Goal: Task Accomplishment & Management: Manage account settings

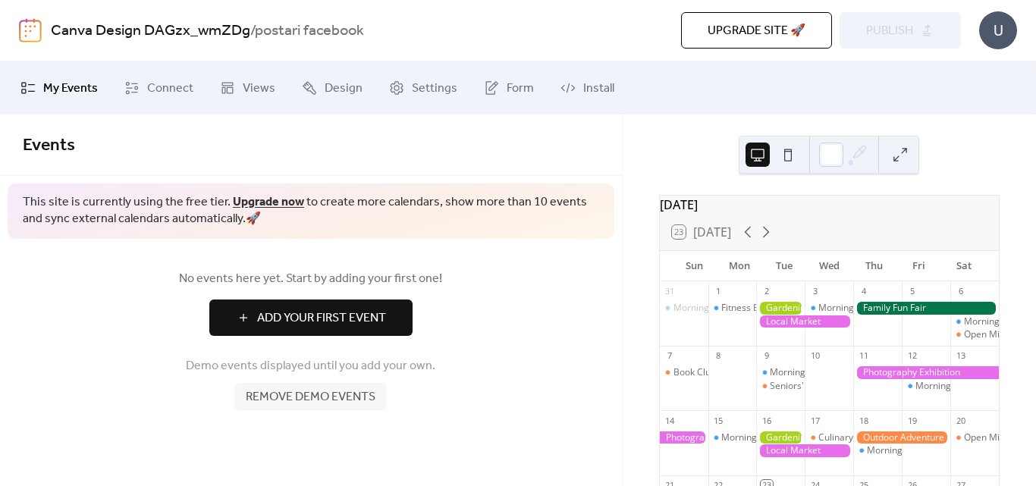
click at [784, 328] on div at bounding box center [804, 322] width 97 height 13
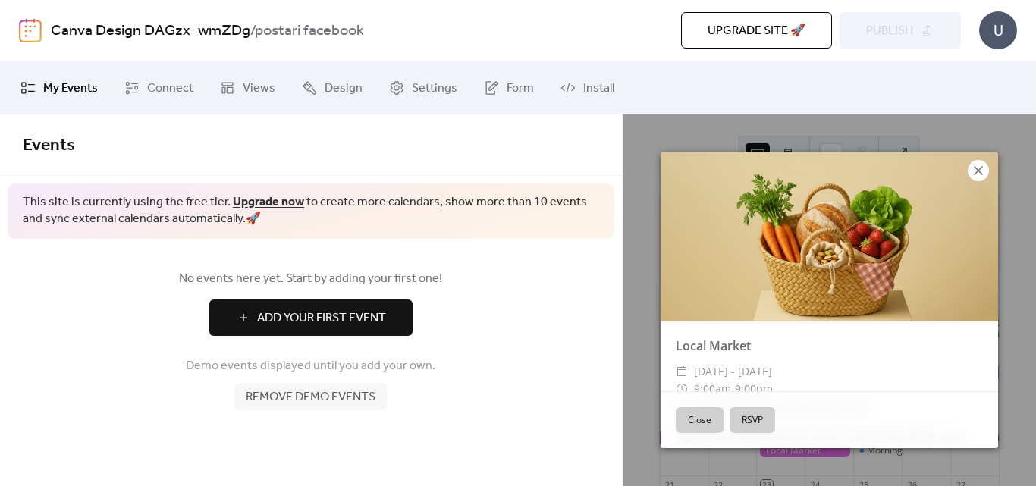
click at [980, 168] on icon at bounding box center [978, 171] width 18 height 18
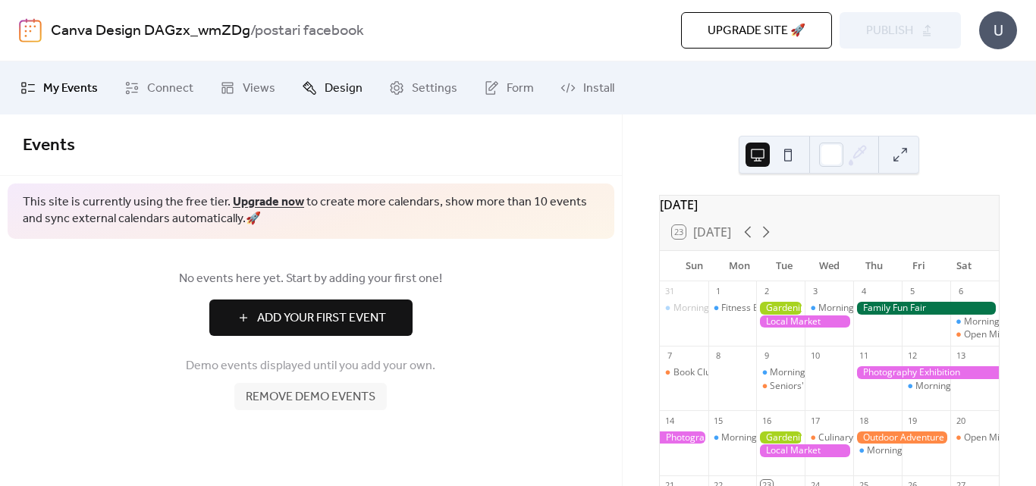
click at [325, 94] on span "Design" at bounding box center [344, 89] width 38 height 18
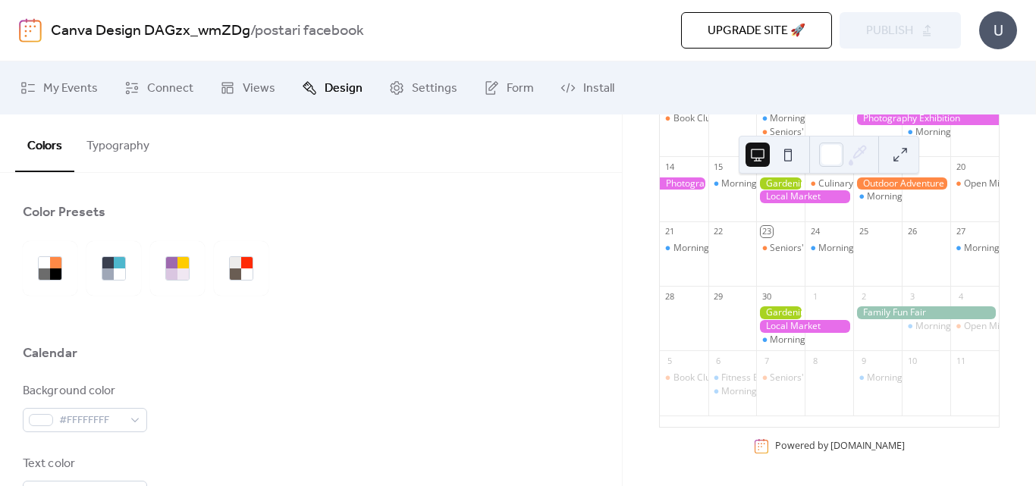
scroll to position [263, 0]
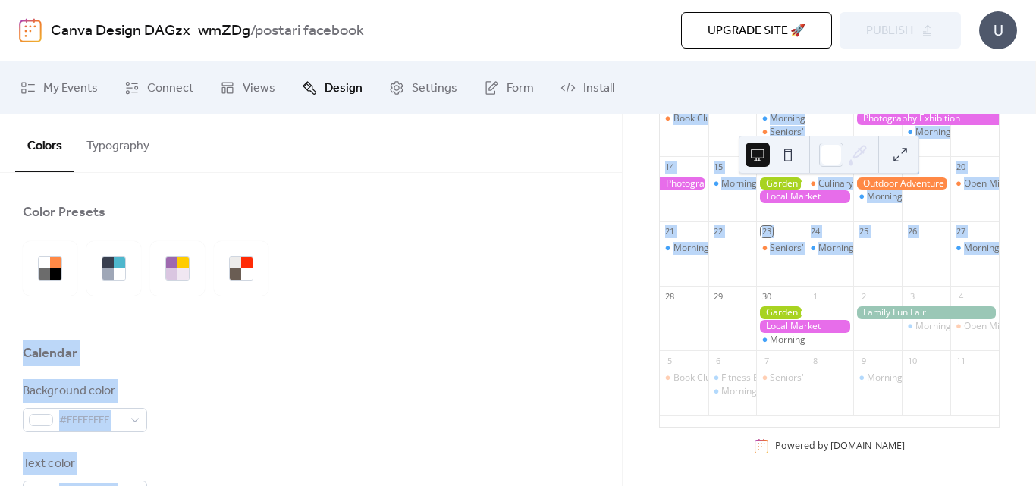
drag, startPoint x: 610, startPoint y: 218, endPoint x: 608, endPoint y: 314, distance: 96.4
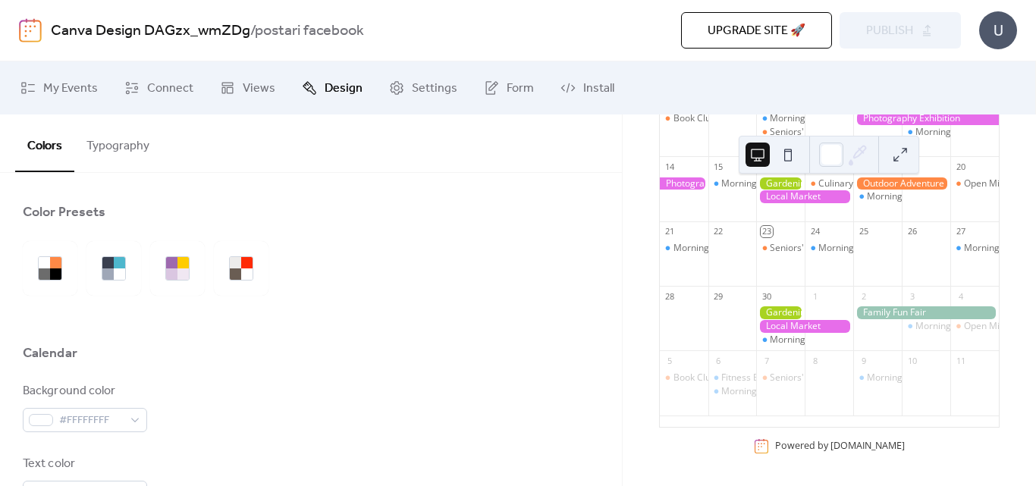
click at [467, 339] on div at bounding box center [311, 320] width 576 height 49
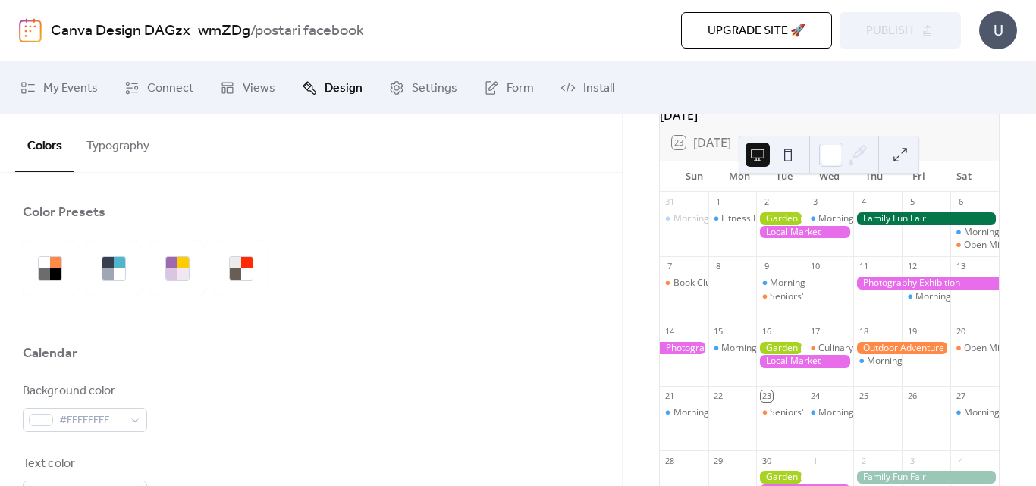
scroll to position [68, 0]
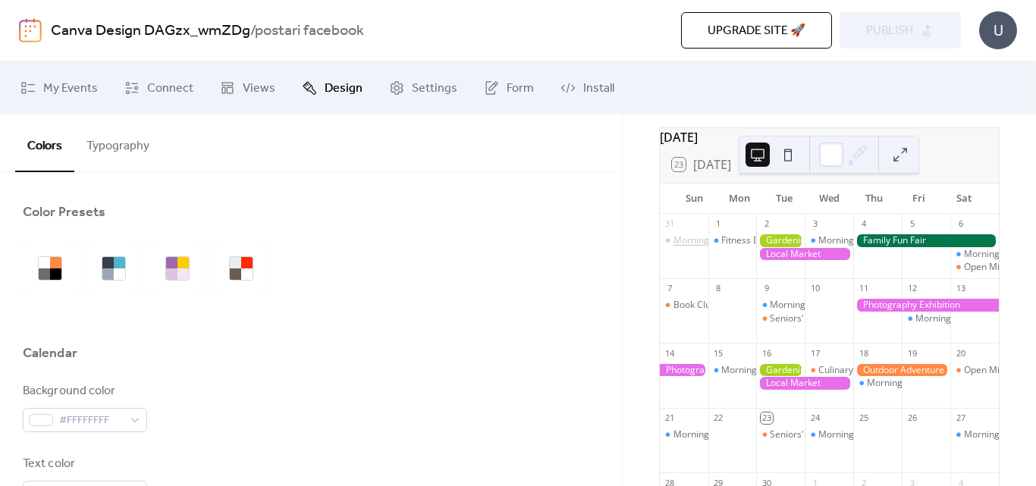
click at [695, 247] on div "Morning Yoga Bliss" at bounding box center [714, 240] width 81 height 13
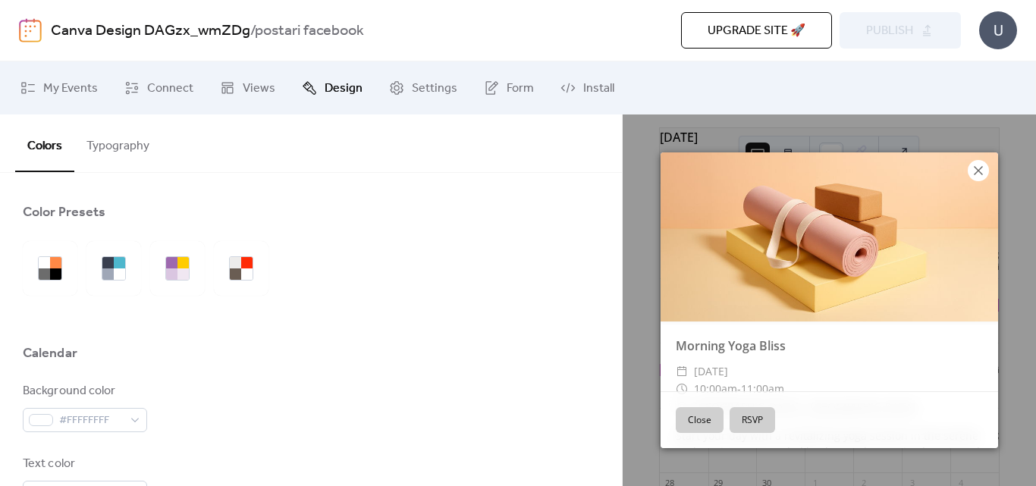
click at [981, 174] on icon at bounding box center [978, 170] width 9 height 9
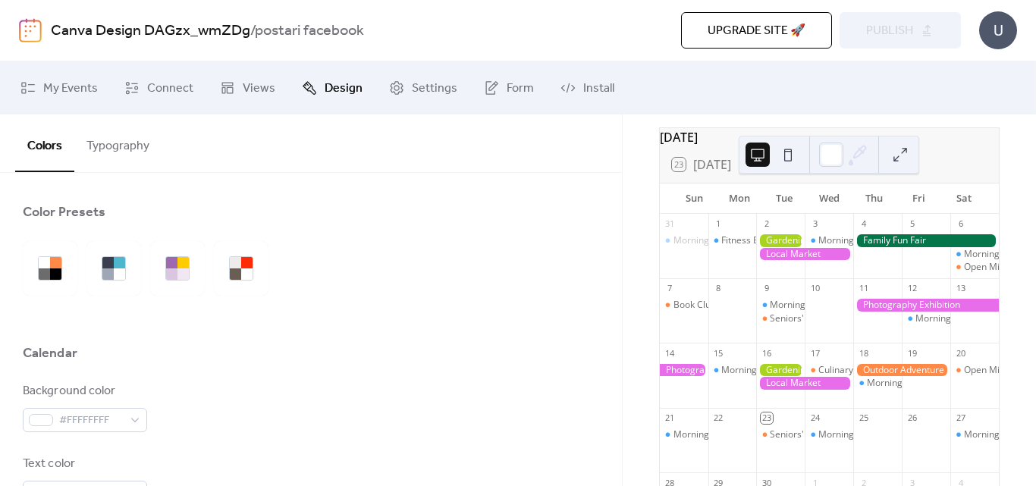
click at [770, 441] on div "Seniors' Social Tea" at bounding box center [780, 435] width 49 height 13
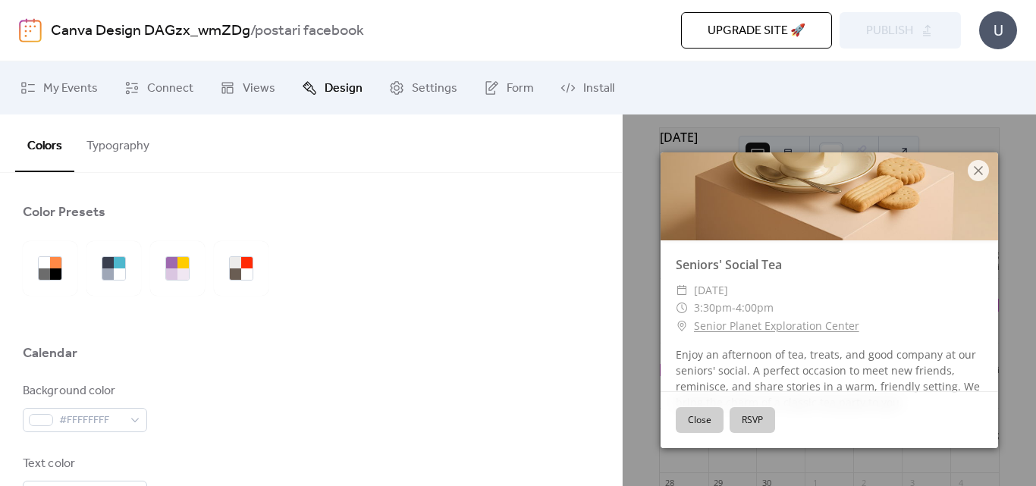
scroll to position [113, 0]
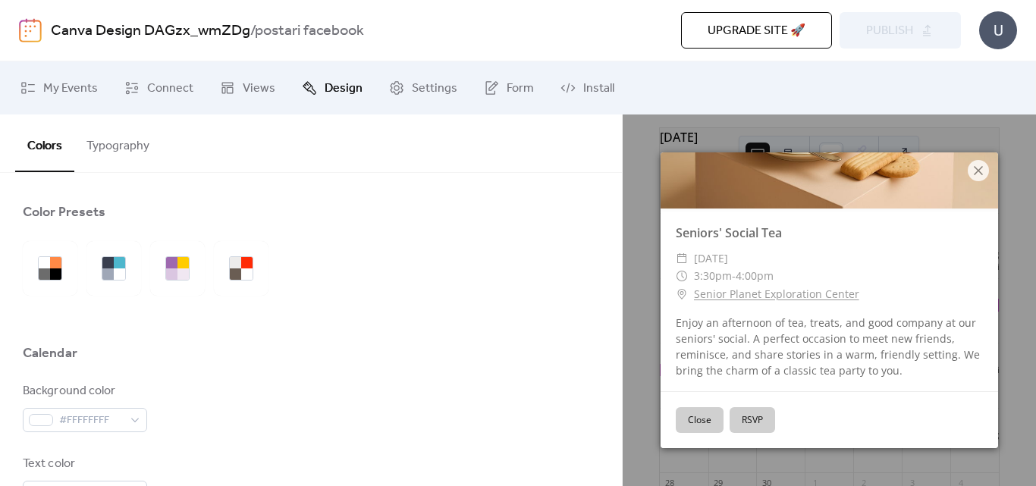
click at [763, 414] on button "RSVP" at bounding box center [753, 420] width 46 height 26
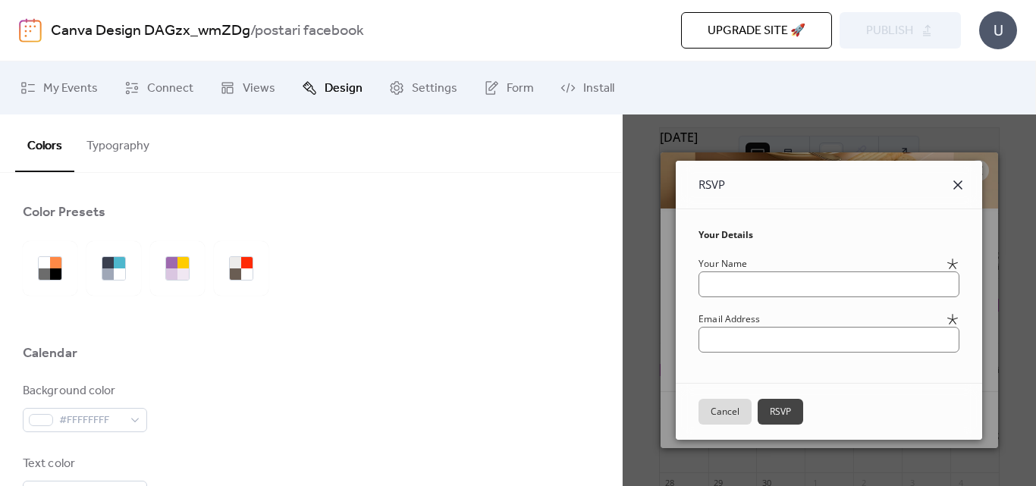
click at [963, 189] on icon at bounding box center [957, 185] width 9 height 9
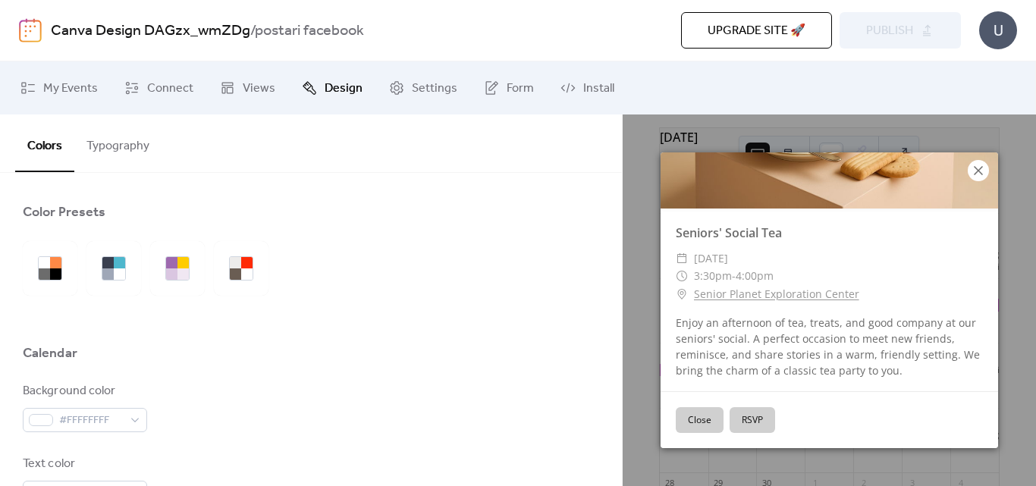
click at [980, 174] on icon at bounding box center [978, 171] width 18 height 18
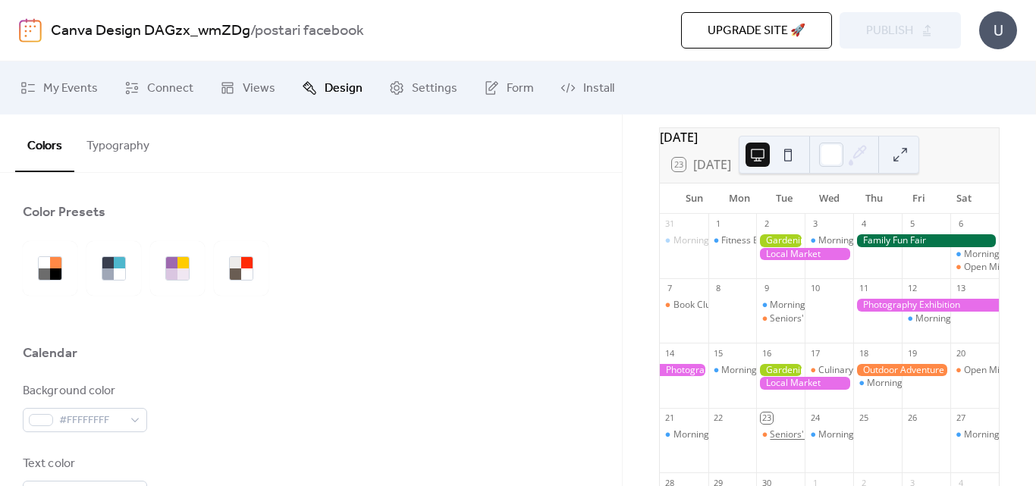
click at [783, 441] on div "Seniors' Social Tea" at bounding box center [810, 435] width 80 height 13
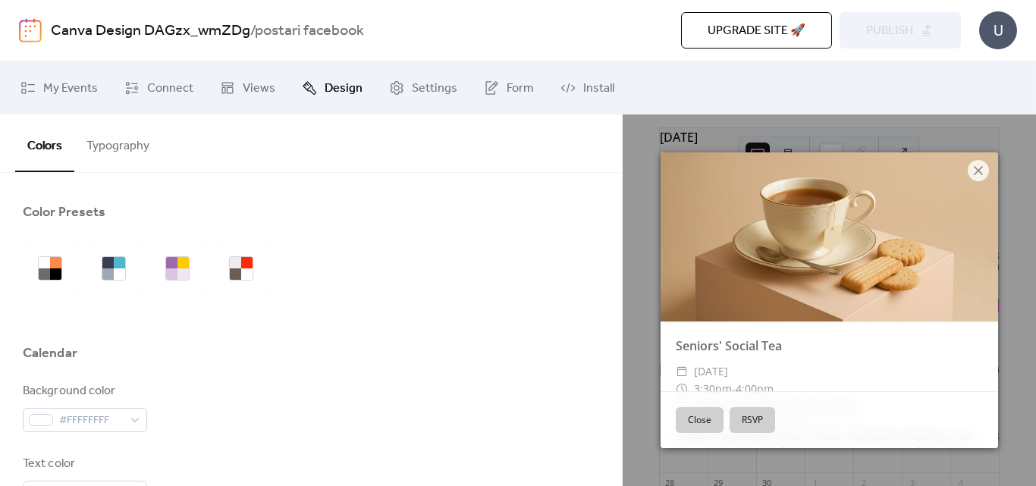
click at [728, 367] on span "[DATE]" at bounding box center [711, 372] width 34 height 18
click at [982, 170] on icon at bounding box center [978, 171] width 18 height 18
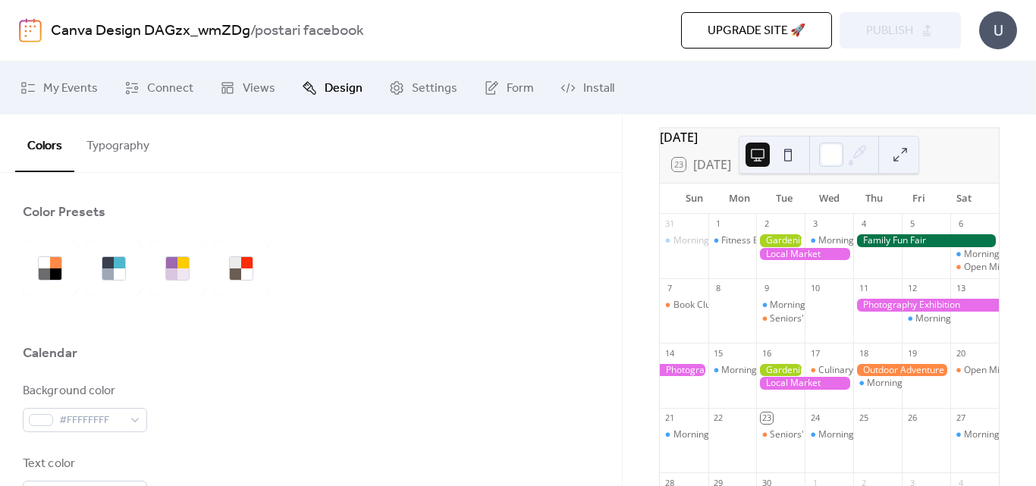
click at [784, 159] on button at bounding box center [788, 155] width 24 height 24
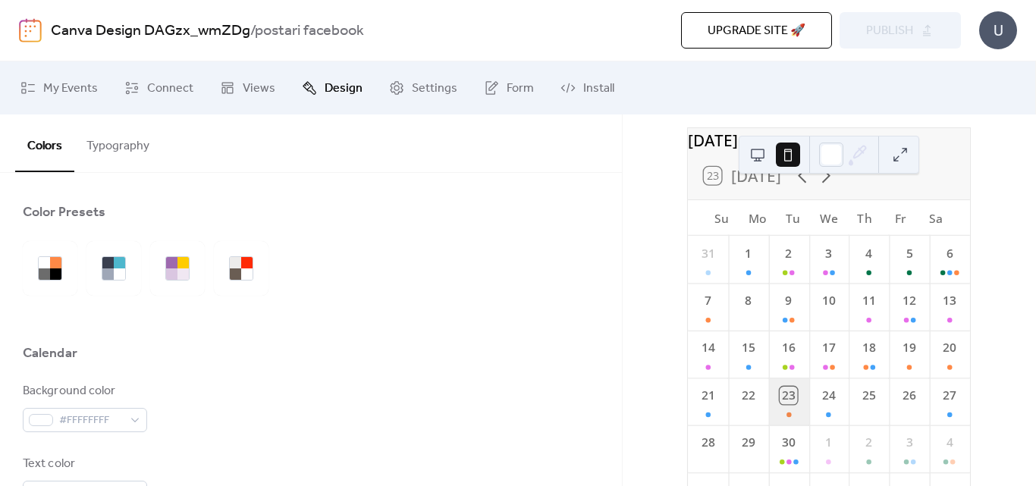
click at [790, 410] on div "23" at bounding box center [789, 401] width 40 height 47
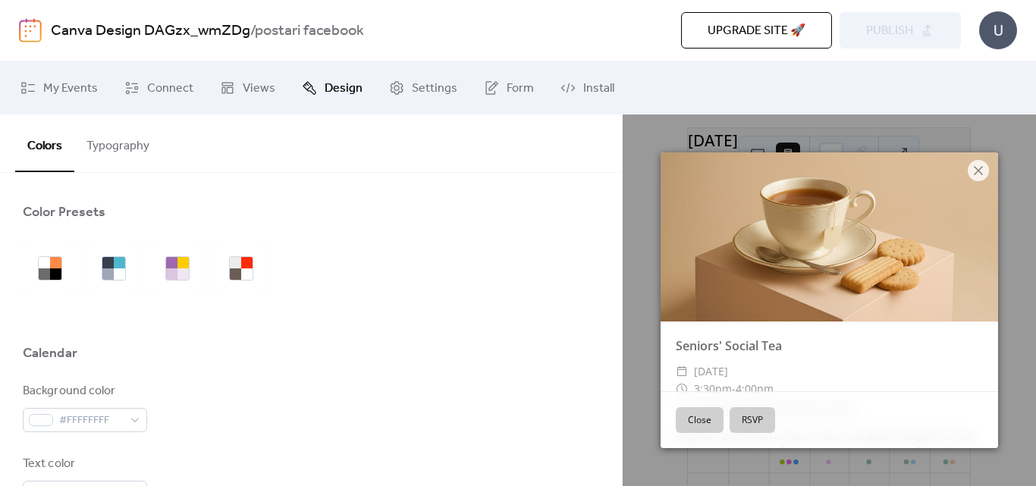
click at [761, 410] on button "RSVP" at bounding box center [753, 420] width 46 height 26
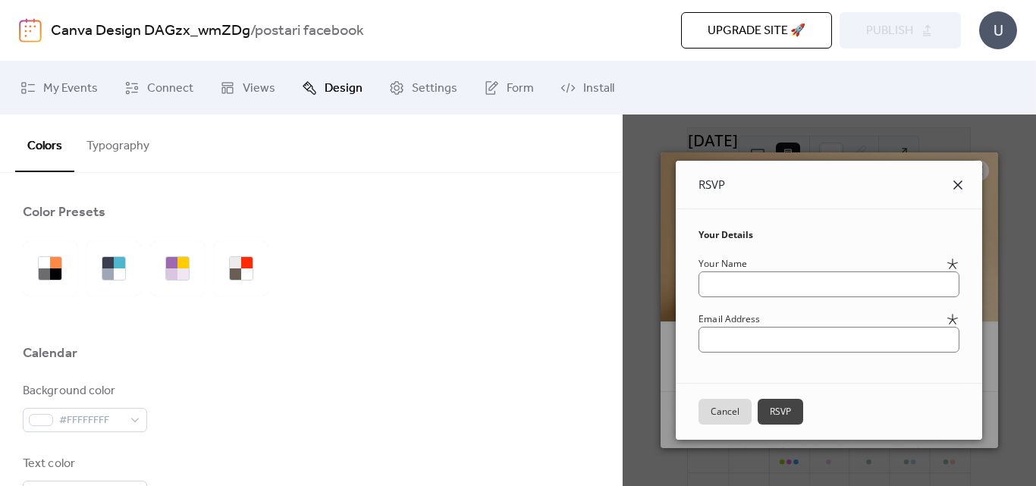
click at [967, 180] on icon at bounding box center [958, 185] width 18 height 18
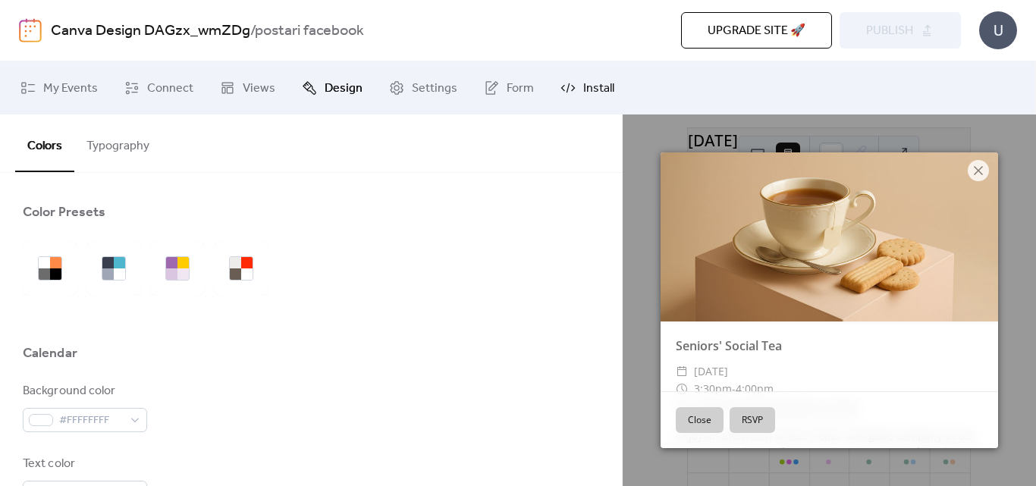
click at [583, 89] on span "Install" at bounding box center [598, 89] width 31 height 18
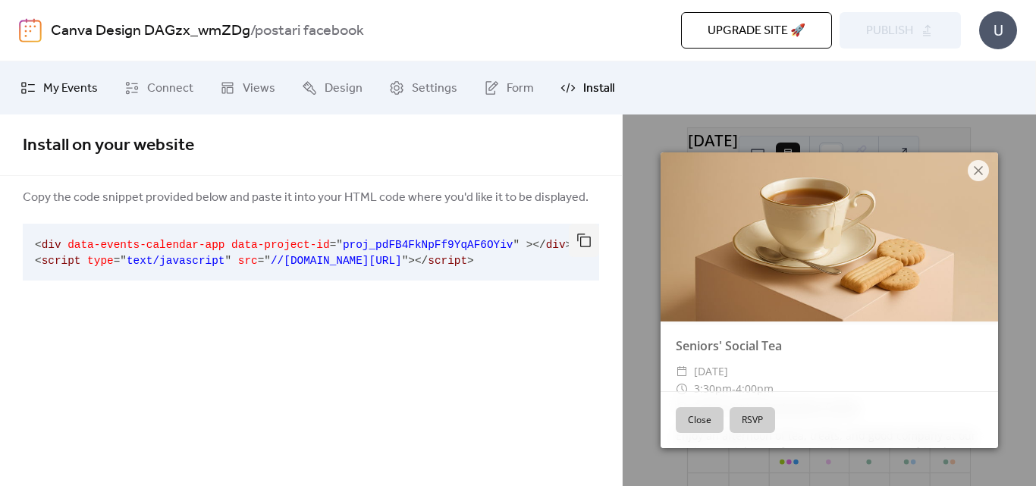
click at [55, 83] on span "My Events" at bounding box center [70, 89] width 55 height 18
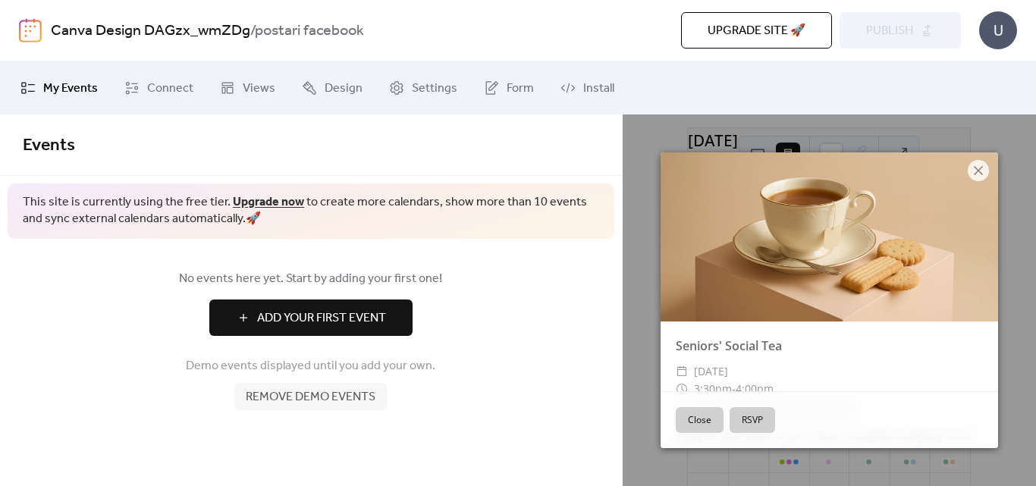
click at [702, 427] on button "Close" at bounding box center [700, 420] width 48 height 26
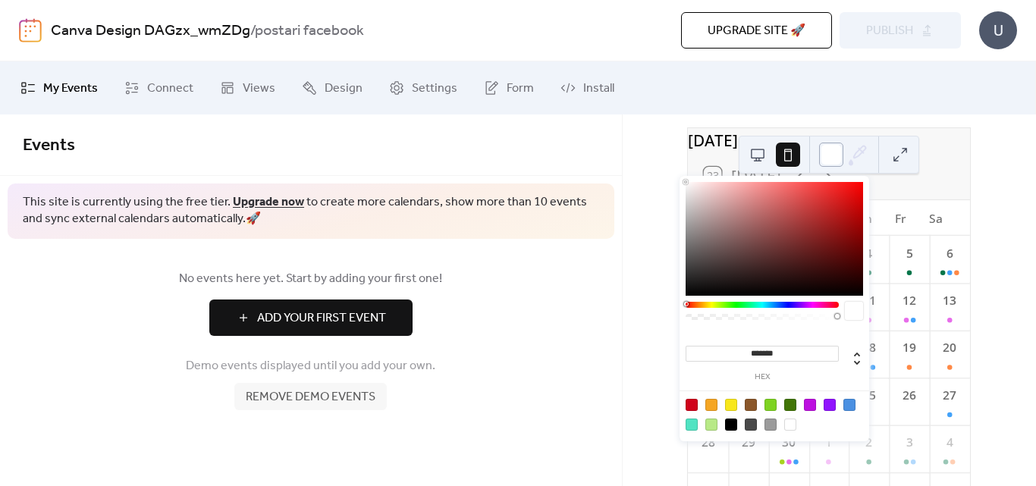
click at [832, 161] on div at bounding box center [831, 155] width 24 height 24
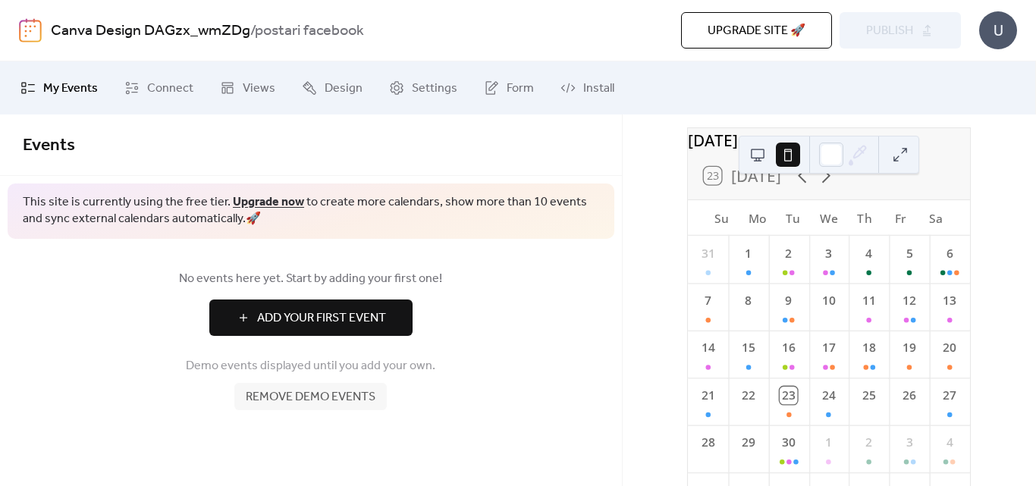
click at [890, 163] on button at bounding box center [900, 155] width 24 height 24
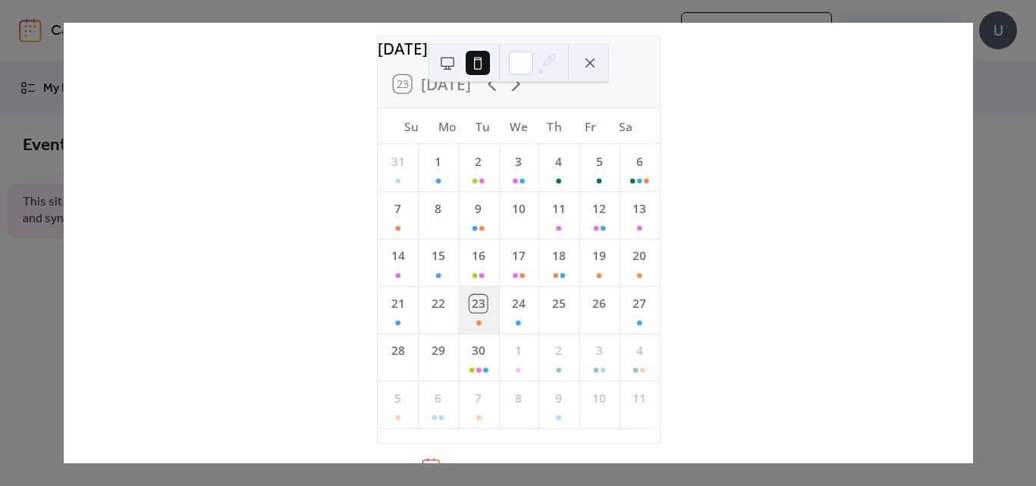
click at [479, 324] on div "23" at bounding box center [478, 309] width 40 height 47
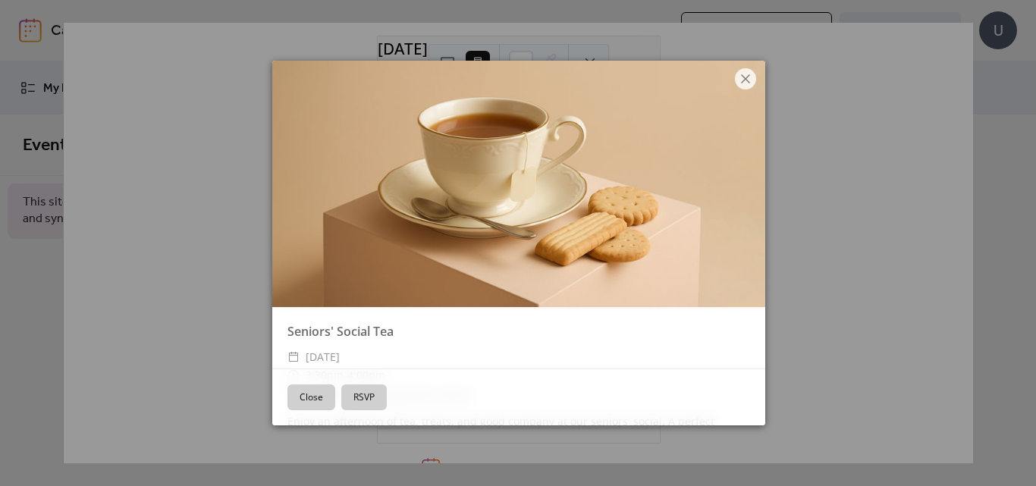
click at [324, 398] on button "Close" at bounding box center [311, 398] width 48 height 26
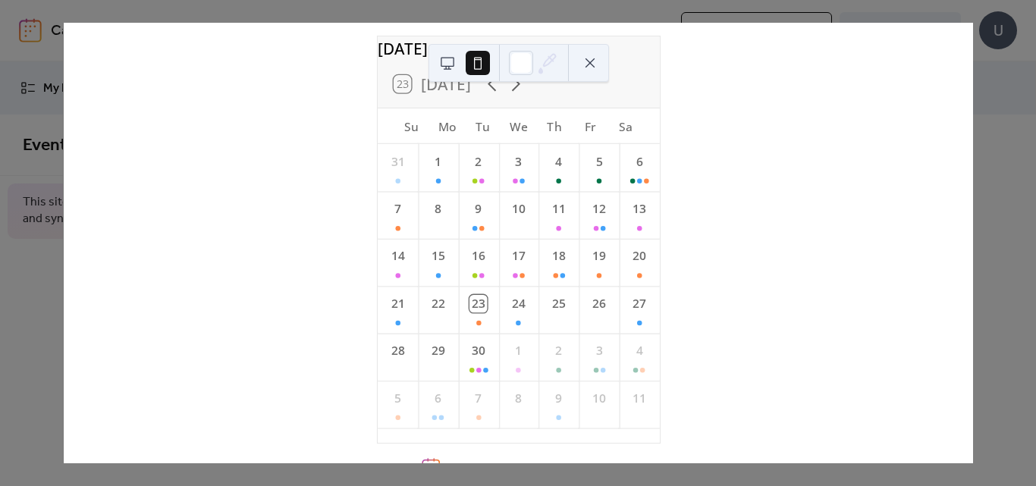
click at [63, 269] on div "[DATE] 23 [DATE] Su Mo Tu We Th Fr Sa 31 1 2 3 4 5 6 7 8 9 10 11 12 13 14 15 16…" at bounding box center [518, 243] width 910 height 441
click at [583, 64] on button at bounding box center [590, 63] width 24 height 24
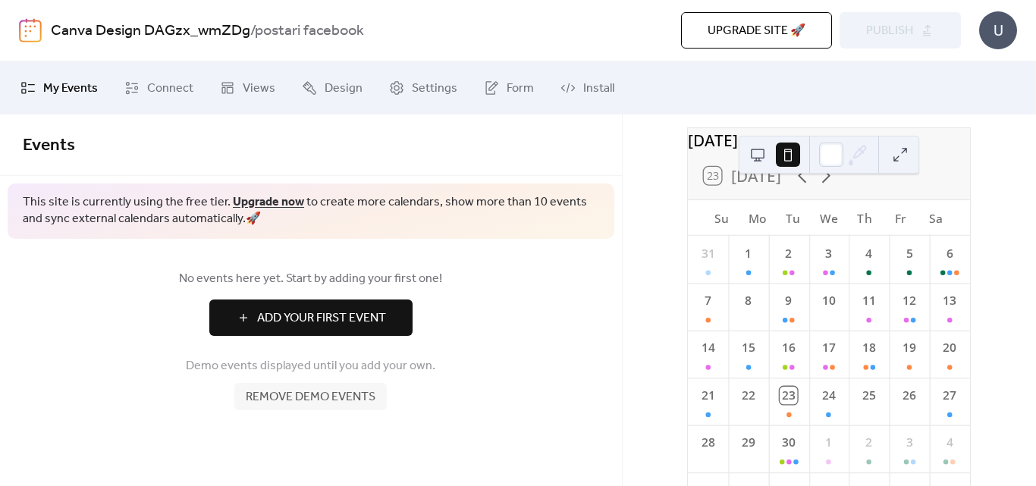
click at [749, 152] on button at bounding box center [758, 155] width 24 height 24
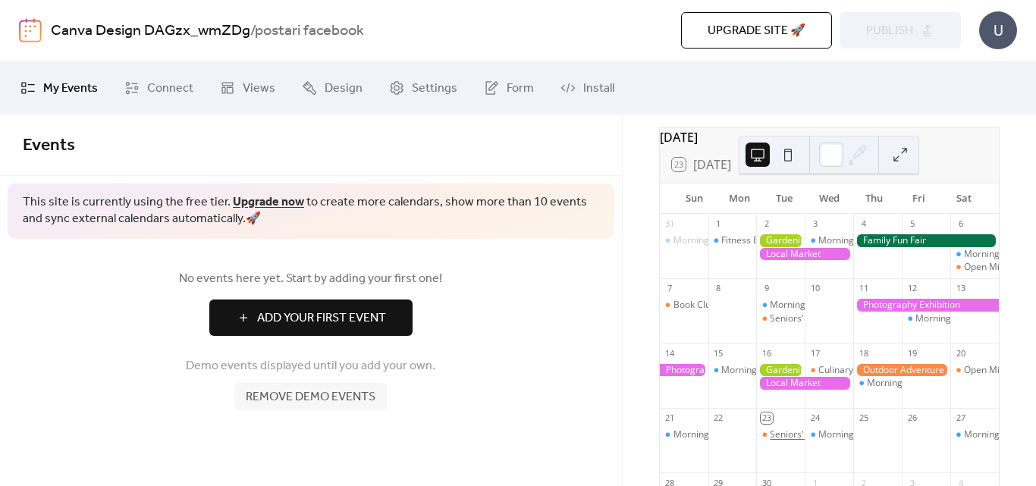
click at [778, 440] on div "Seniors' Social Tea" at bounding box center [810, 435] width 80 height 13
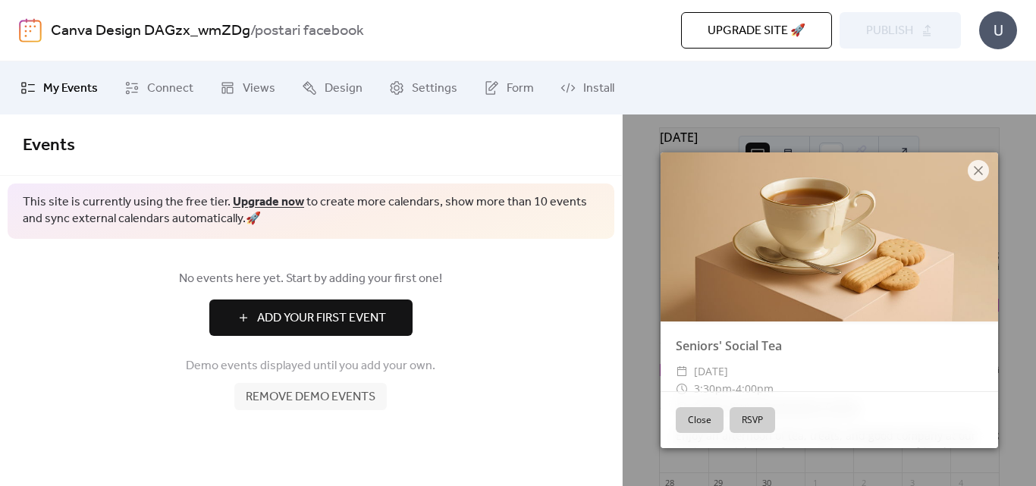
click at [325, 324] on span "Add Your First Event" at bounding box center [321, 318] width 129 height 18
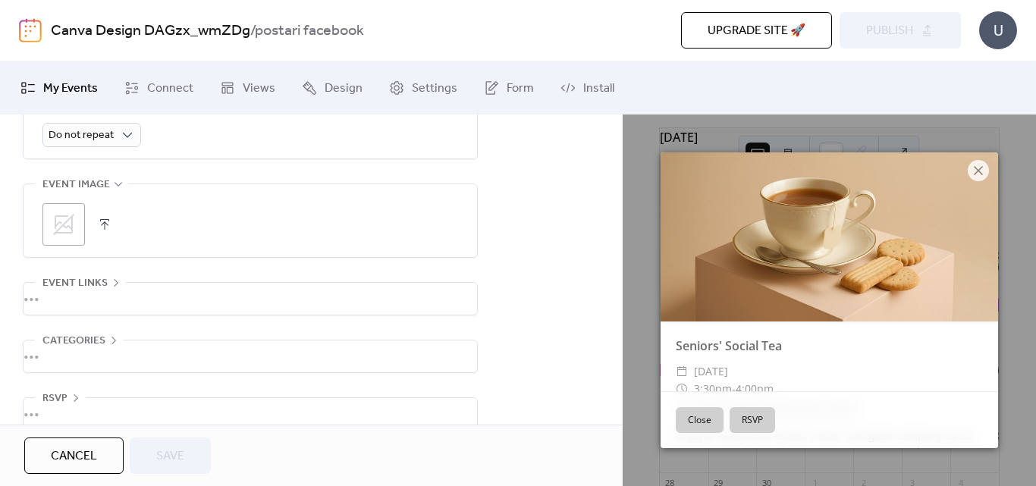
scroll to position [752, 0]
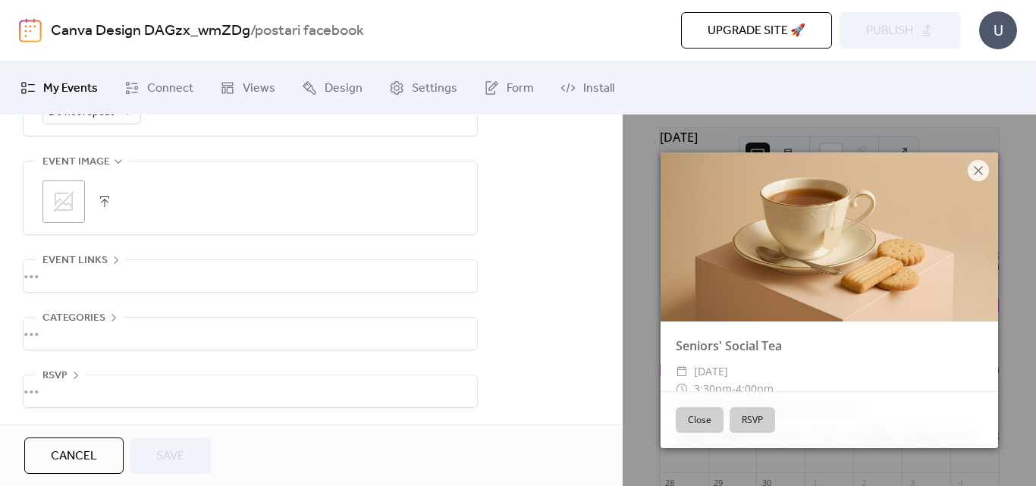
click at [71, 279] on div "•••" at bounding box center [251, 276] width 454 height 32
click at [535, 319] on div "**********" at bounding box center [311, 0] width 622 height 1107
click at [99, 325] on div "•••" at bounding box center [251, 334] width 454 height 32
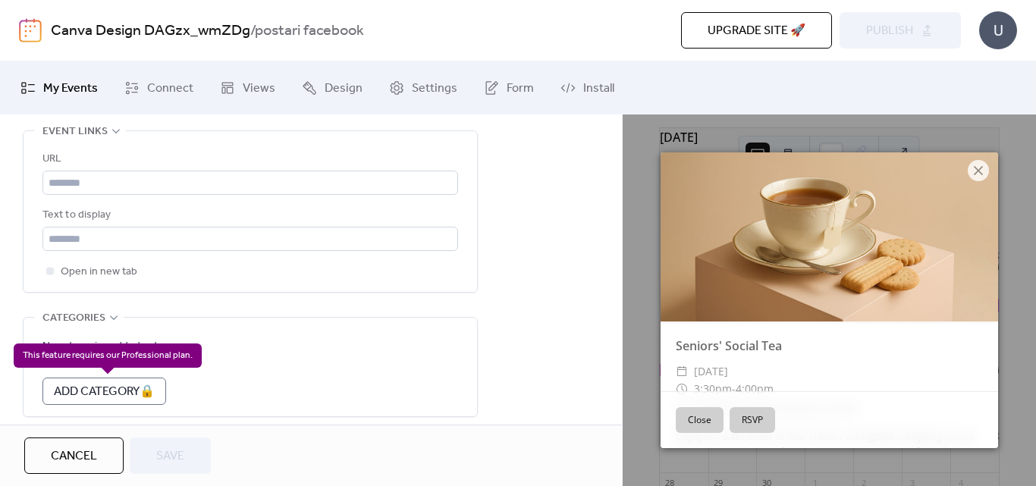
click at [133, 388] on div "Add Category 🔒" at bounding box center [104, 391] width 124 height 27
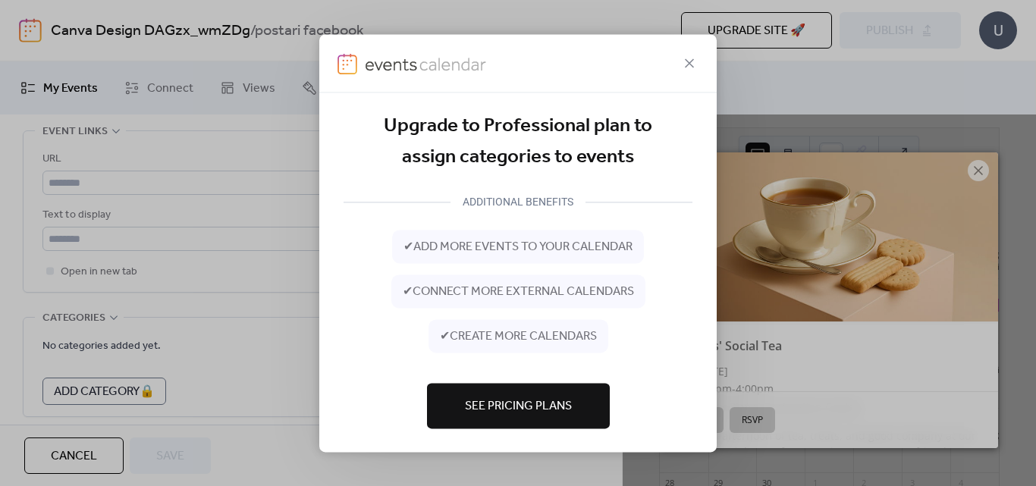
click at [508, 397] on span "See Pricing Plans" at bounding box center [518, 406] width 107 height 18
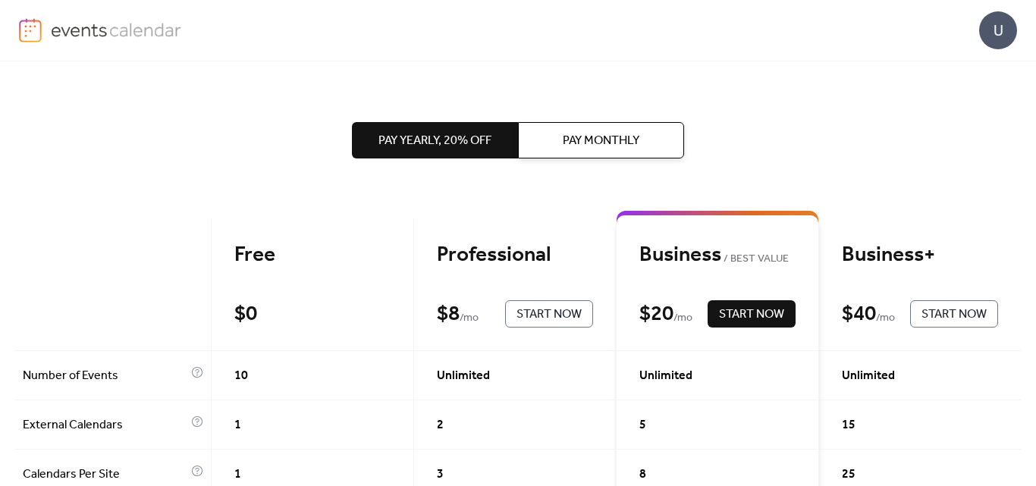
click at [240, 306] on div "$ 0" at bounding box center [245, 314] width 23 height 27
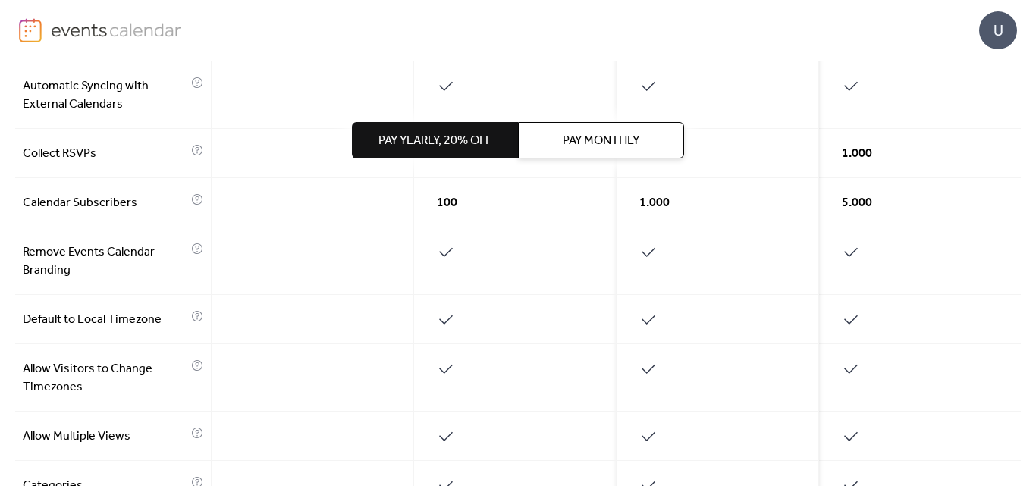
scroll to position [442, 0]
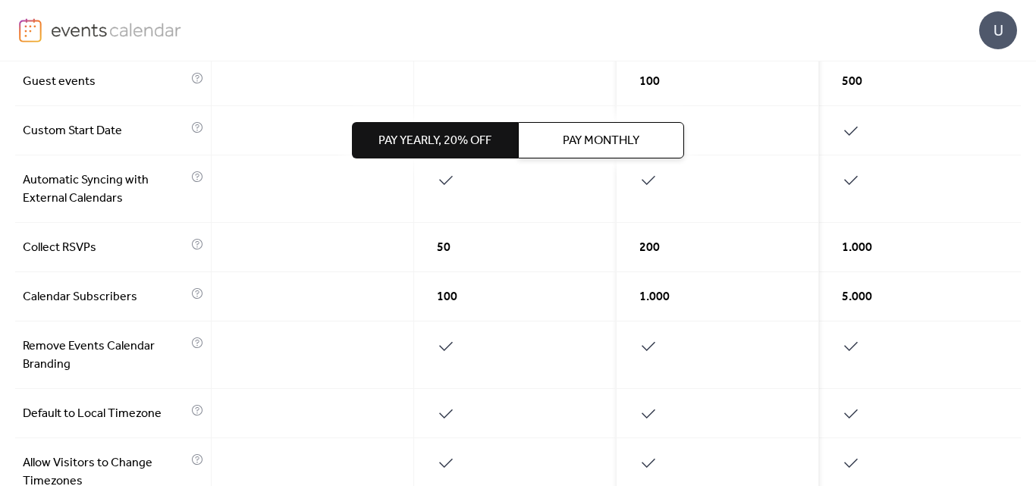
click at [77, 359] on span "Remove Events Calendar Branding" at bounding box center [105, 356] width 165 height 36
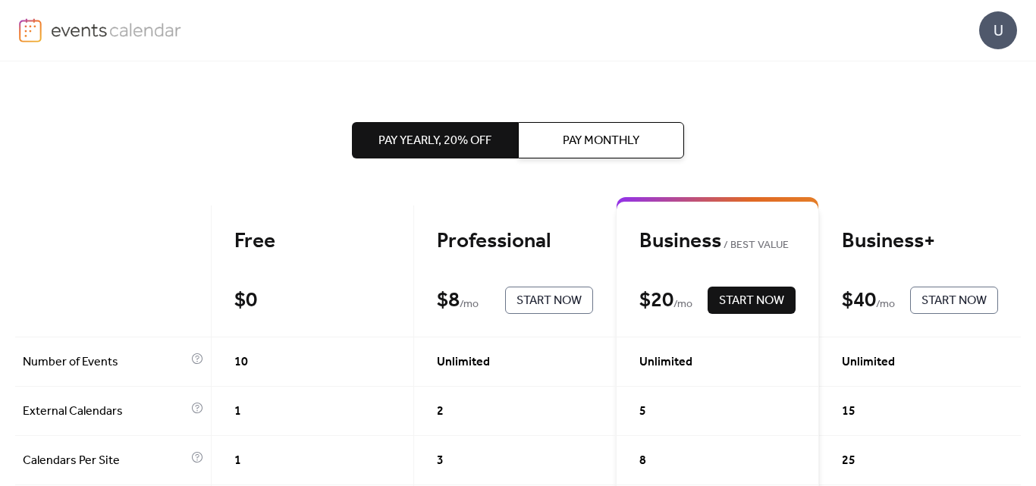
scroll to position [0, 0]
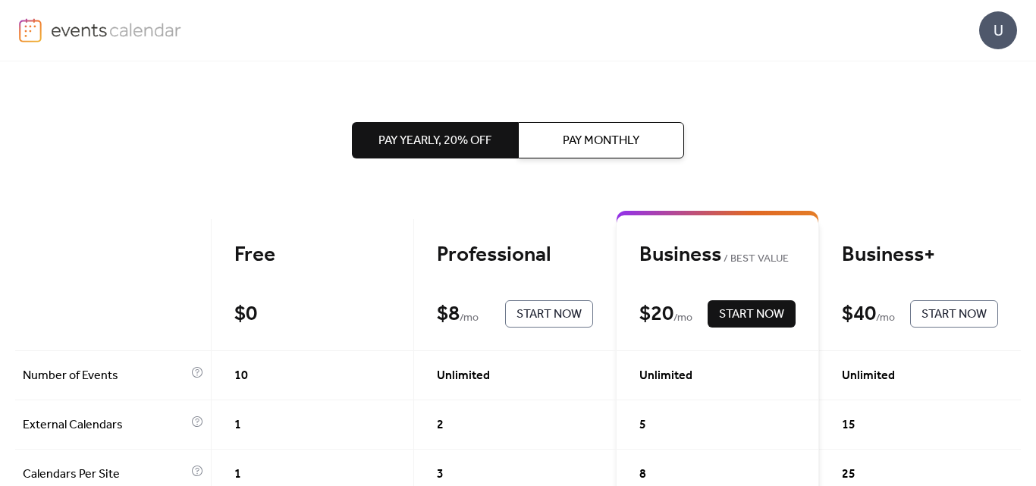
click at [223, 253] on div "Free $ 0 Start Now" at bounding box center [313, 285] width 203 height 132
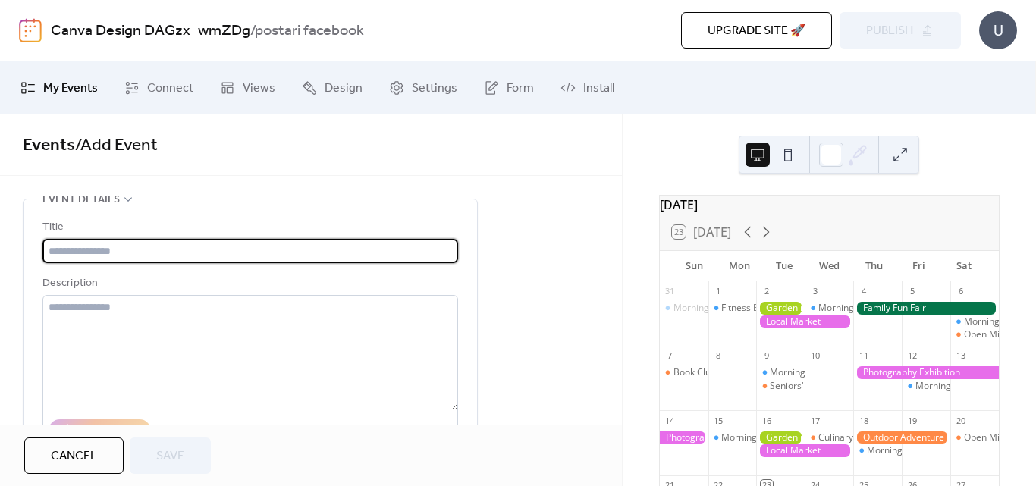
click at [158, 256] on input "text" at bounding box center [250, 251] width 416 height 24
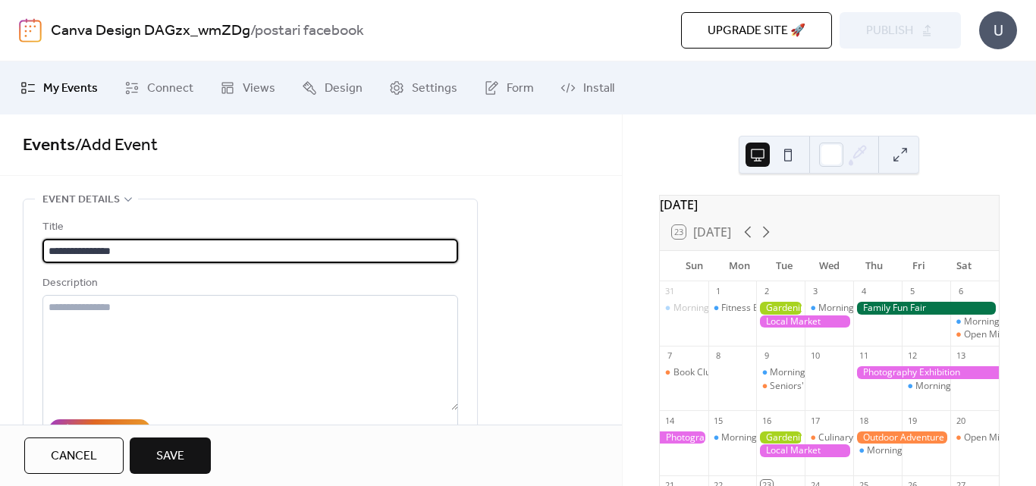
type input "**********"
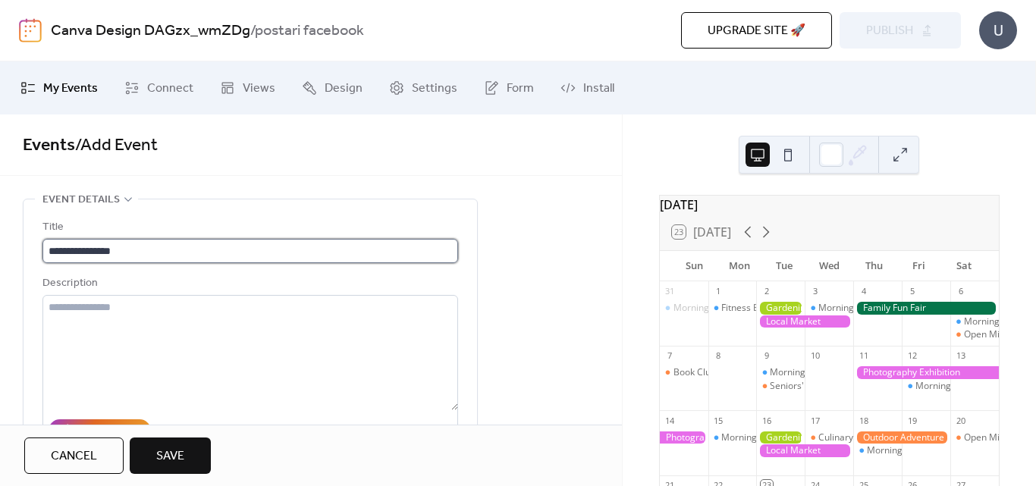
click at [176, 254] on input "**********" at bounding box center [250, 251] width 416 height 24
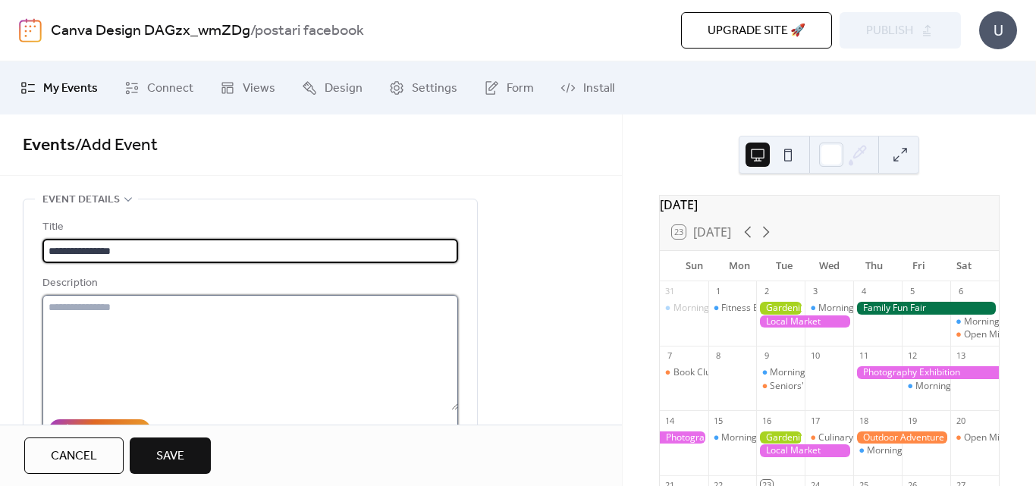
click at [142, 323] on textarea at bounding box center [250, 352] width 416 height 115
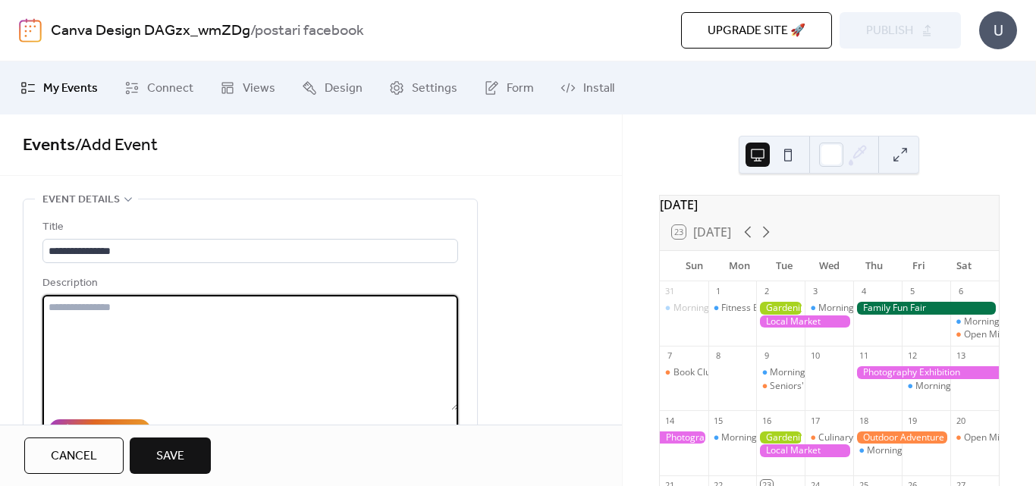
click at [75, 316] on textarea at bounding box center [250, 352] width 416 height 115
paste textarea "**********"
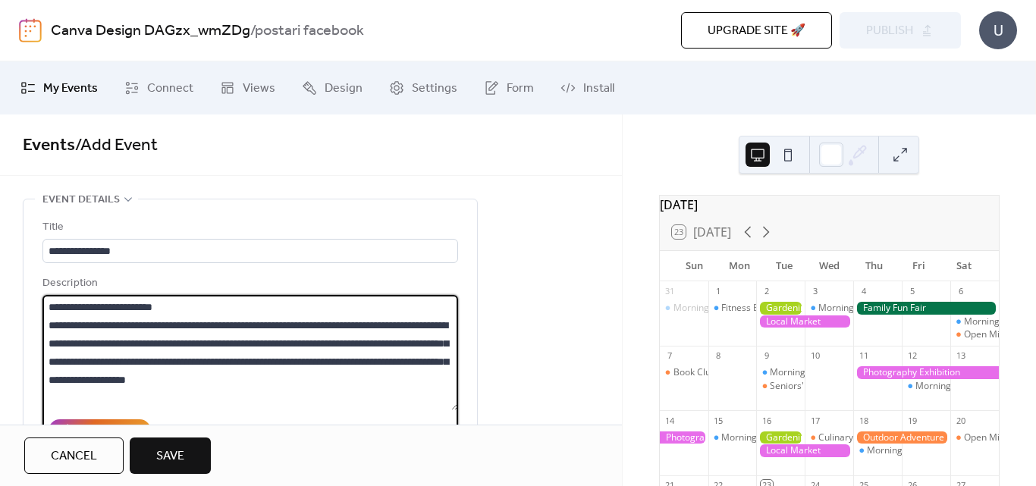
click at [181, 303] on textarea "**********" at bounding box center [250, 352] width 416 height 115
click at [77, 325] on textarea "**********" at bounding box center [250, 352] width 416 height 115
click at [51, 310] on textarea "**********" at bounding box center [250, 352] width 416 height 115
click at [362, 363] on textarea "**********" at bounding box center [250, 352] width 416 height 115
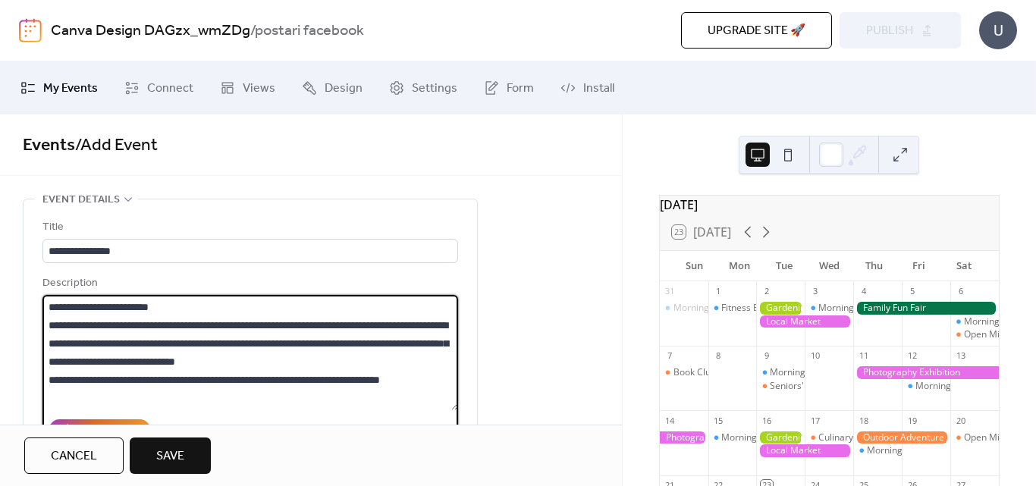
click at [71, 378] on textarea "**********" at bounding box center [250, 352] width 416 height 115
click at [251, 325] on textarea "**********" at bounding box center [250, 352] width 416 height 115
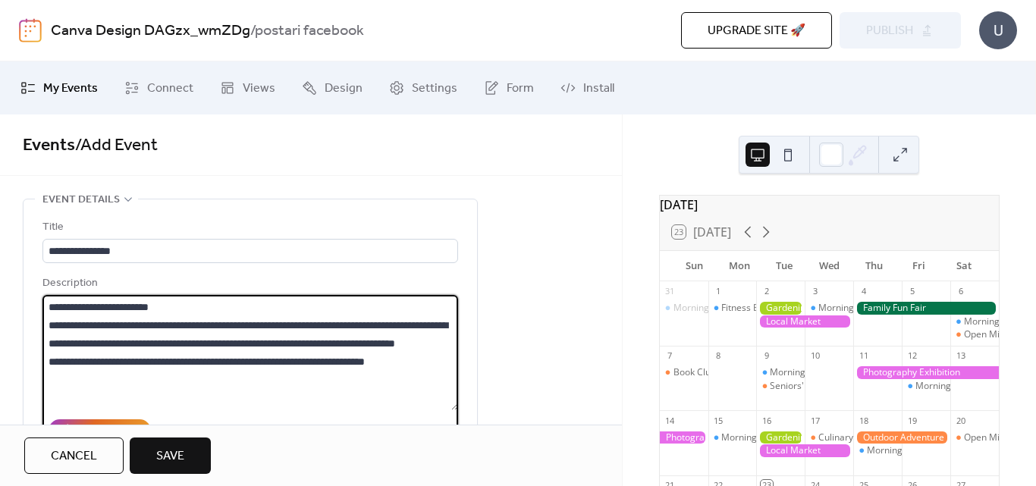
type textarea "**********"
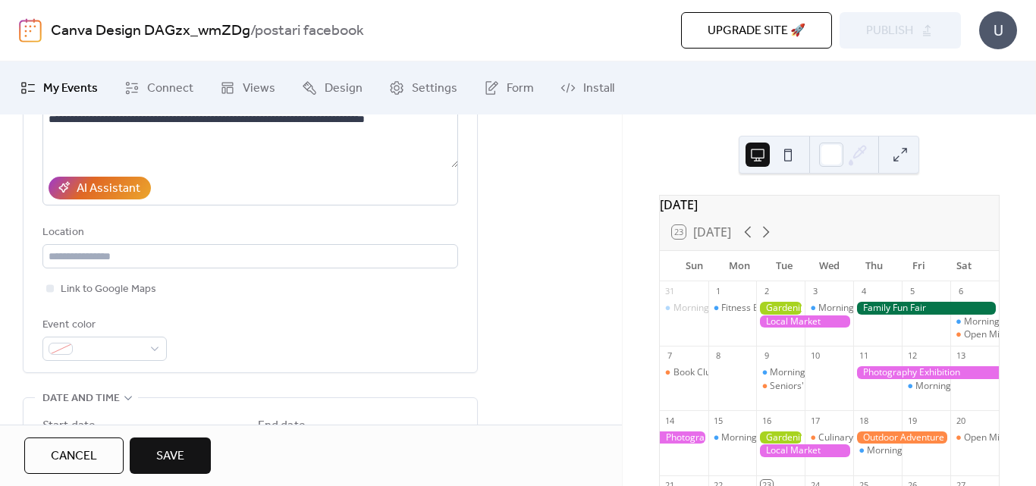
scroll to position [273, 0]
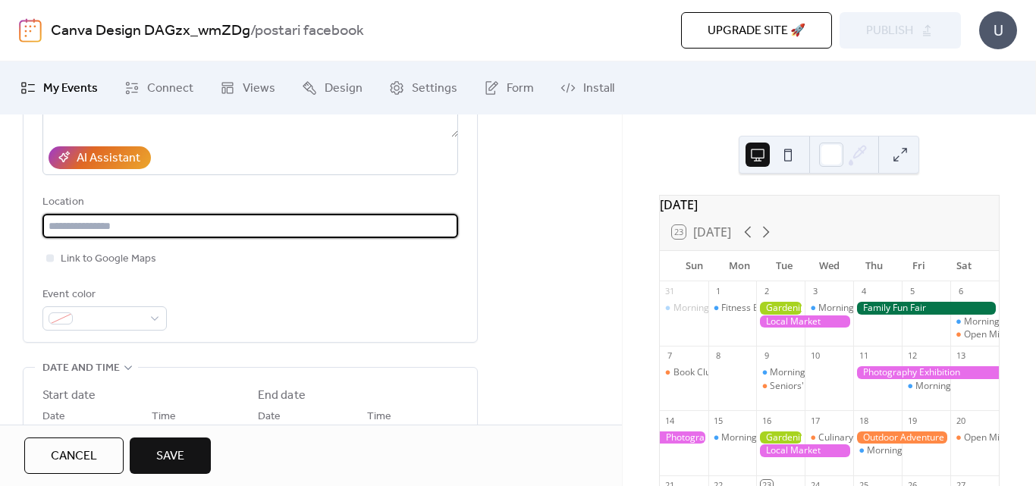
click at [113, 223] on input "text" at bounding box center [250, 226] width 416 height 24
type input "********"
click at [156, 312] on div at bounding box center [104, 318] width 124 height 24
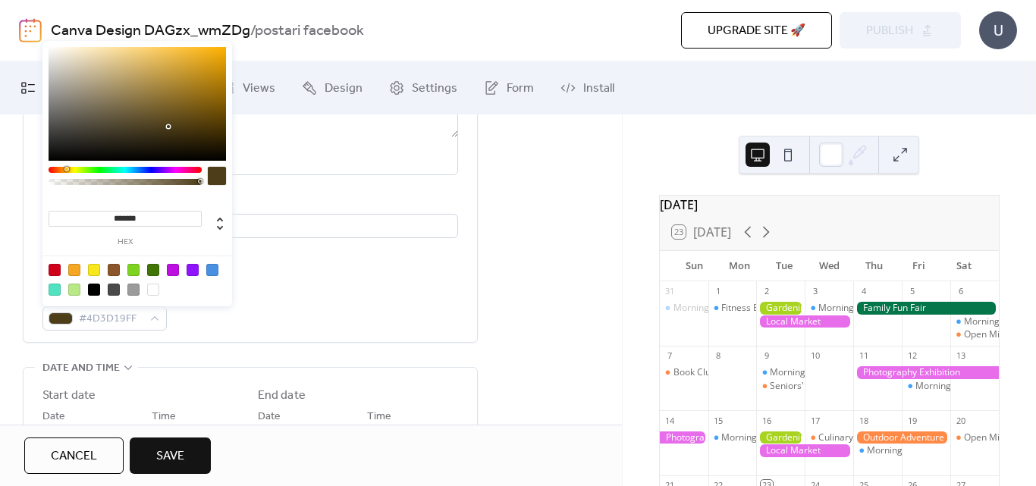
drag, startPoint x: 156, startPoint y: 168, endPoint x: 66, endPoint y: 173, distance: 90.4
click at [66, 173] on div at bounding box center [125, 180] width 153 height 27
type input "*******"
drag, startPoint x: 167, startPoint y: 126, endPoint x: 124, endPoint y: 64, distance: 75.1
click at [124, 64] on div at bounding box center [123, 64] width 3 height 3
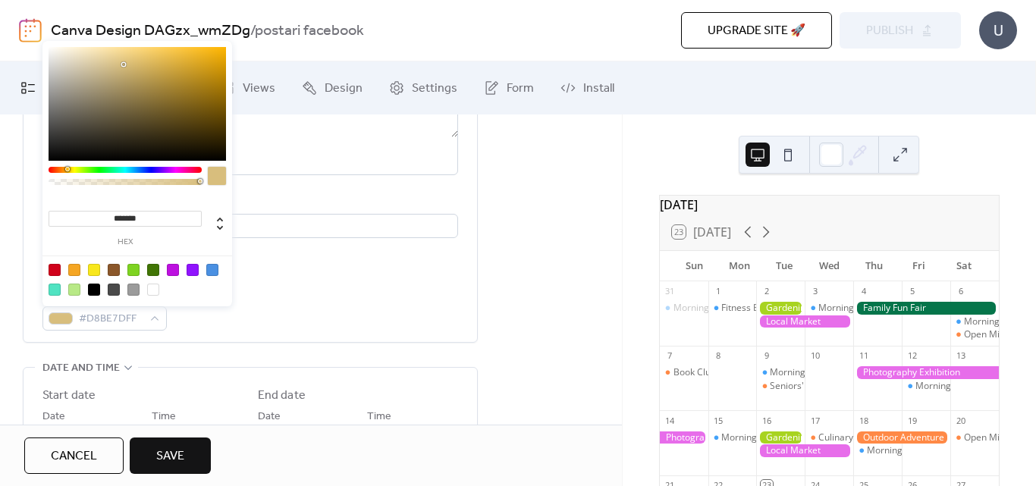
click at [240, 270] on div "**********" at bounding box center [250, 137] width 416 height 385
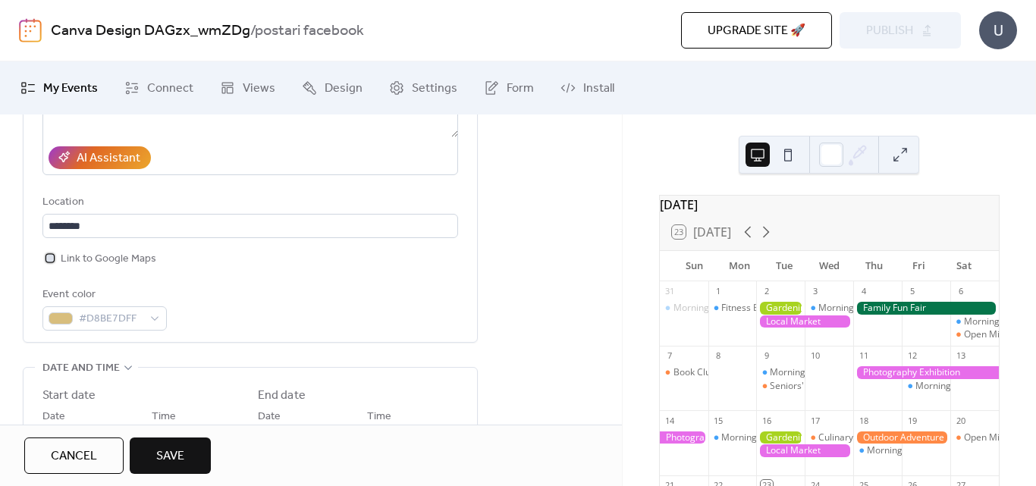
click at [94, 260] on span "Link to Google Maps" at bounding box center [109, 259] width 96 height 18
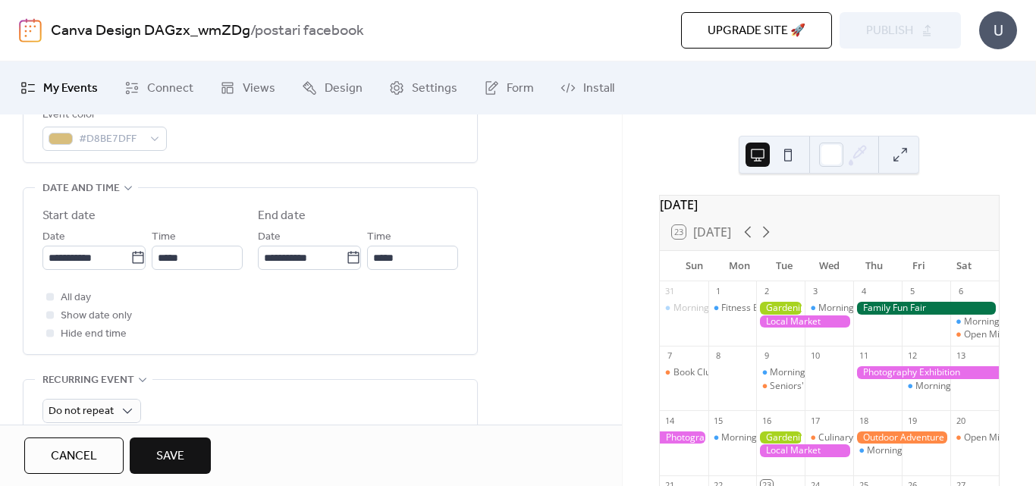
scroll to position [455, 0]
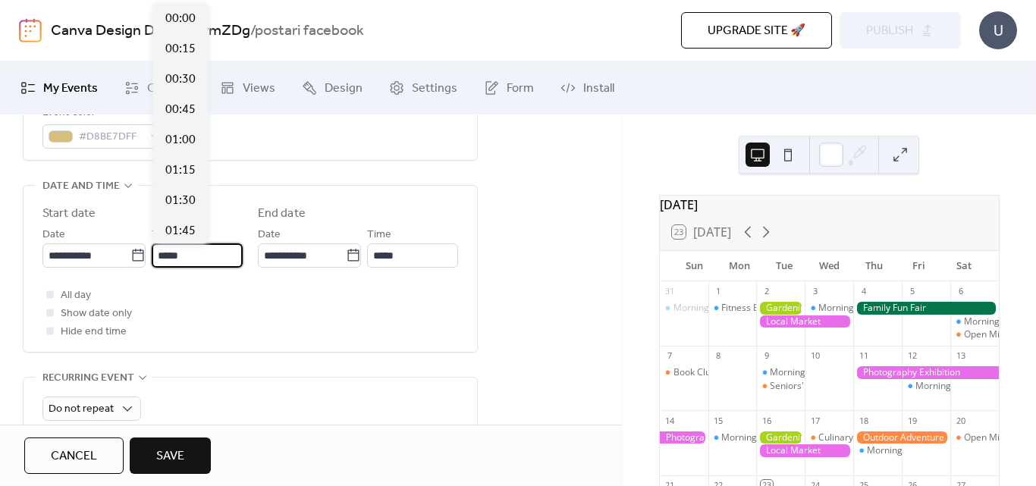
click at [193, 256] on input "*****" at bounding box center [197, 255] width 91 height 24
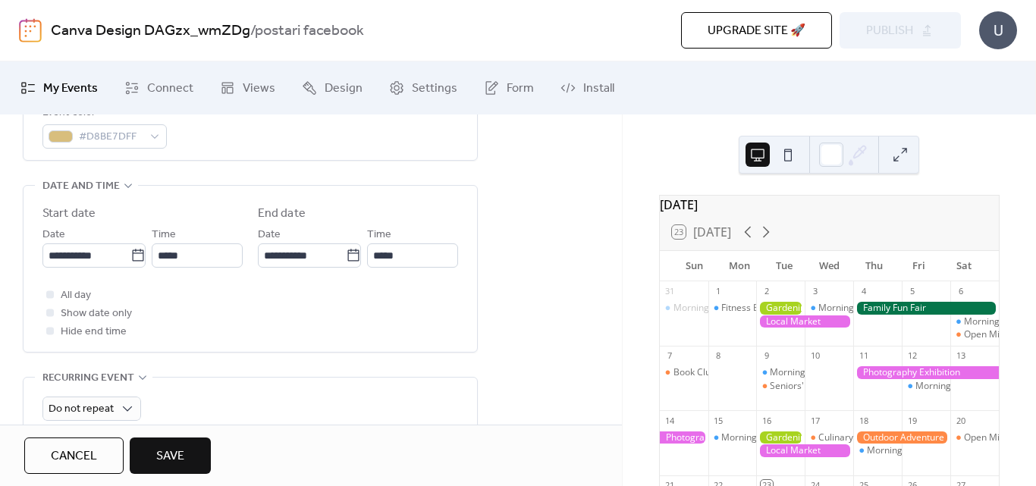
click at [206, 301] on div "All day Show date only Hide end time" at bounding box center [250, 313] width 416 height 55
click at [201, 255] on input "*****" at bounding box center [197, 255] width 91 height 24
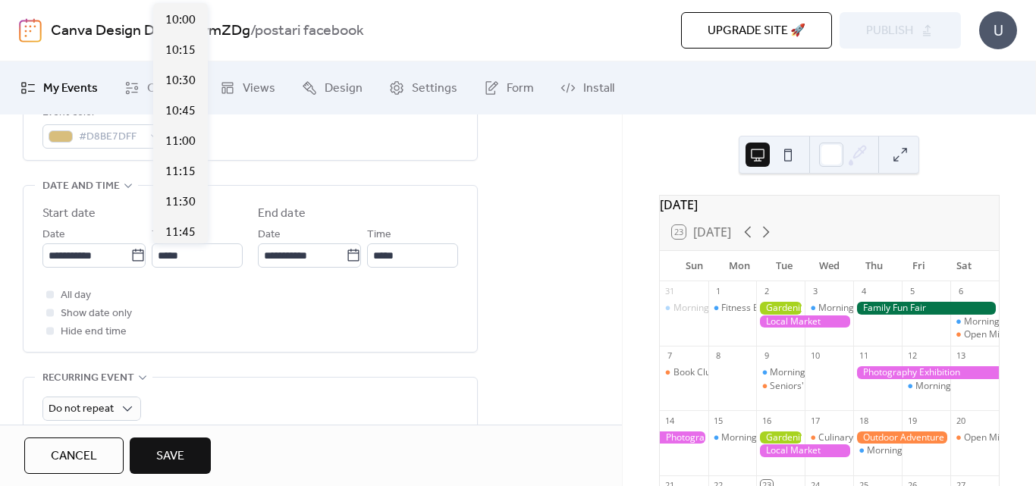
scroll to position [1249, 0]
click at [188, 133] on span "11:15" at bounding box center [180, 136] width 30 height 18
type input "*****"
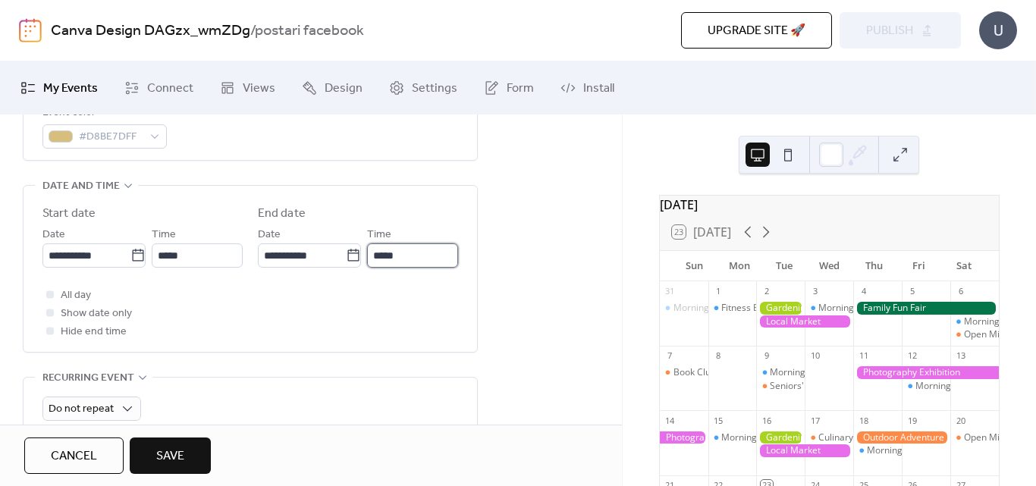
click at [400, 264] on input "*****" at bounding box center [412, 255] width 91 height 24
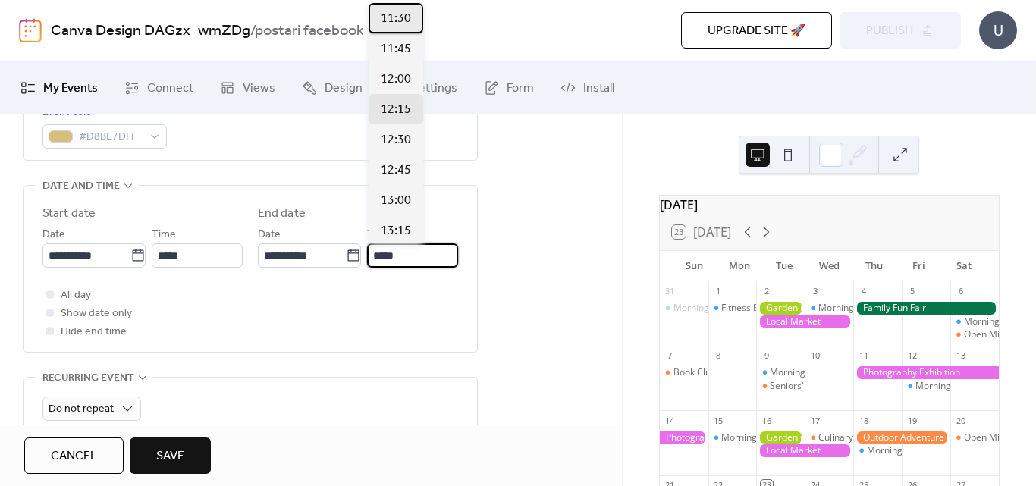
click at [410, 21] on span "11:30" at bounding box center [396, 19] width 30 height 18
type input "*****"
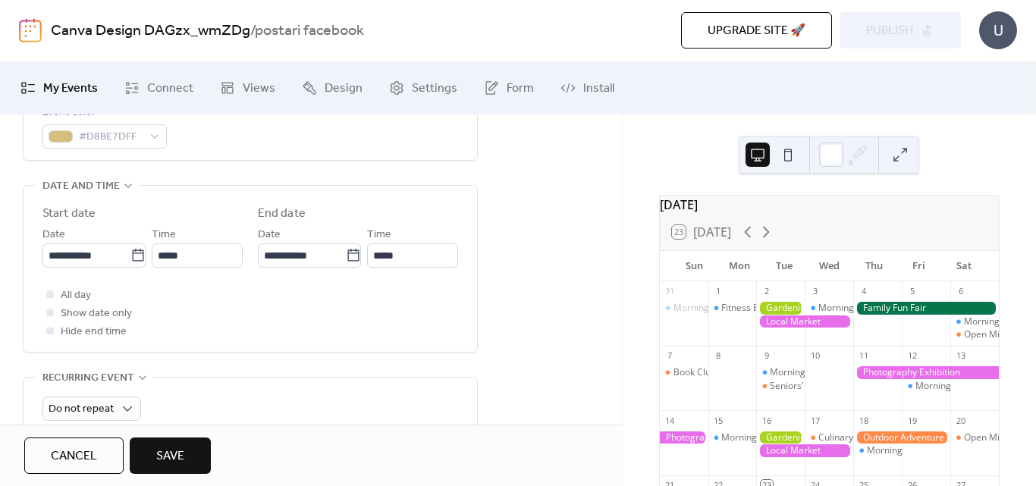
click at [566, 328] on div "**********" at bounding box center [311, 330] width 622 height 1173
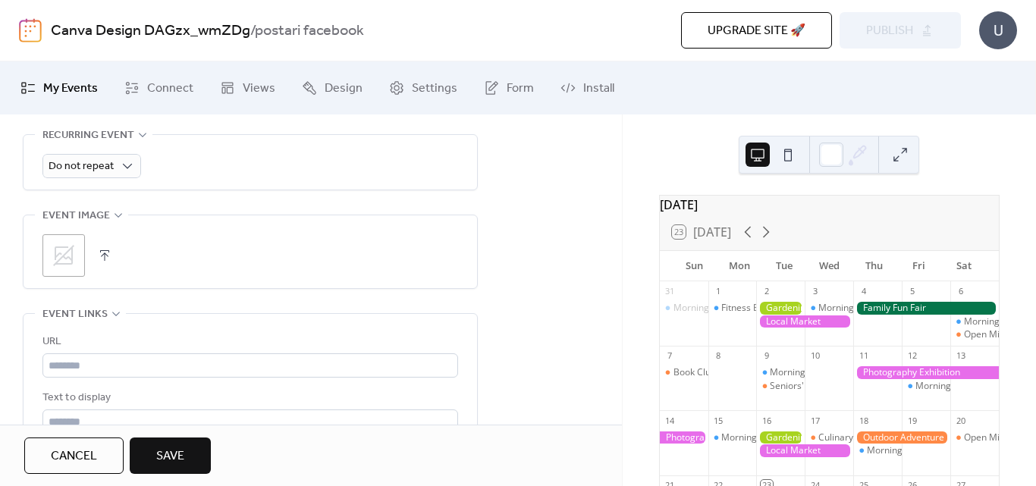
scroll to position [728, 0]
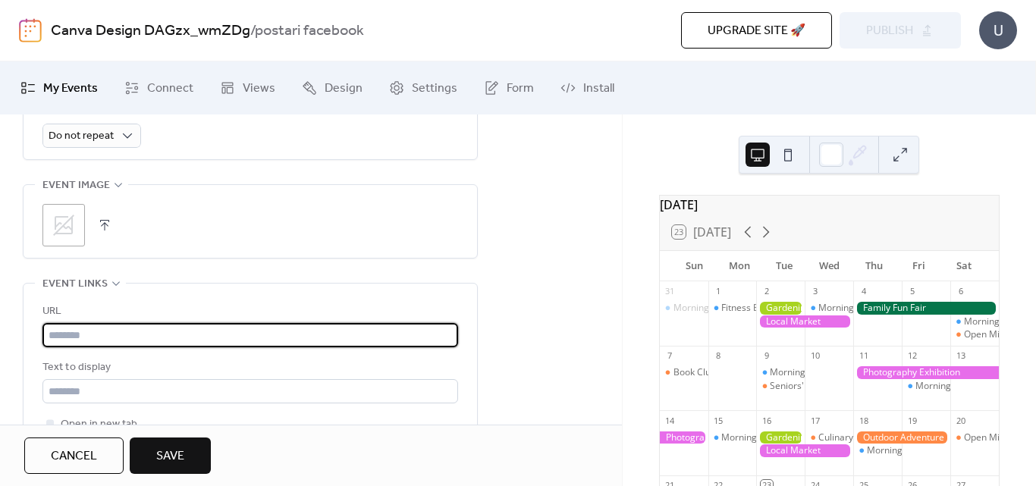
click at [118, 329] on input "text" at bounding box center [250, 335] width 416 height 24
click at [569, 247] on div "**********" at bounding box center [311, 57] width 622 height 1173
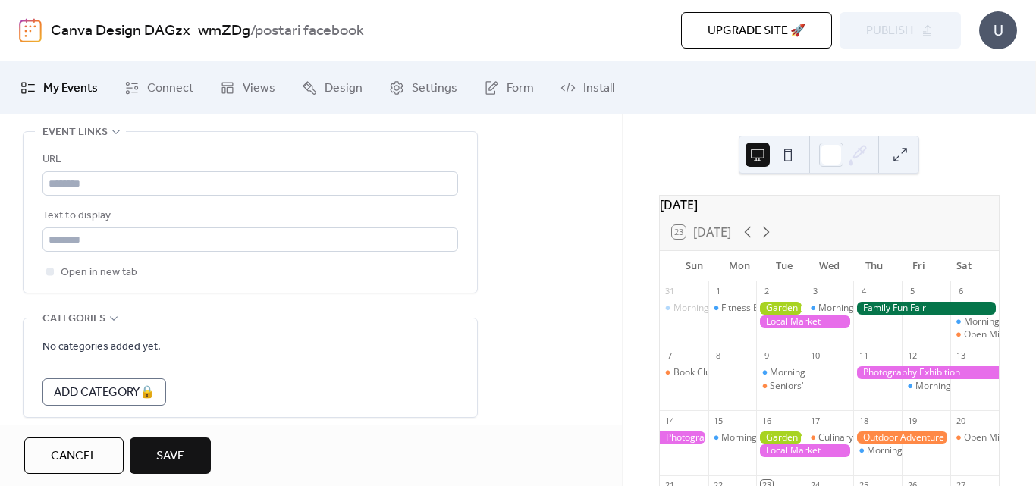
scroll to position [910, 0]
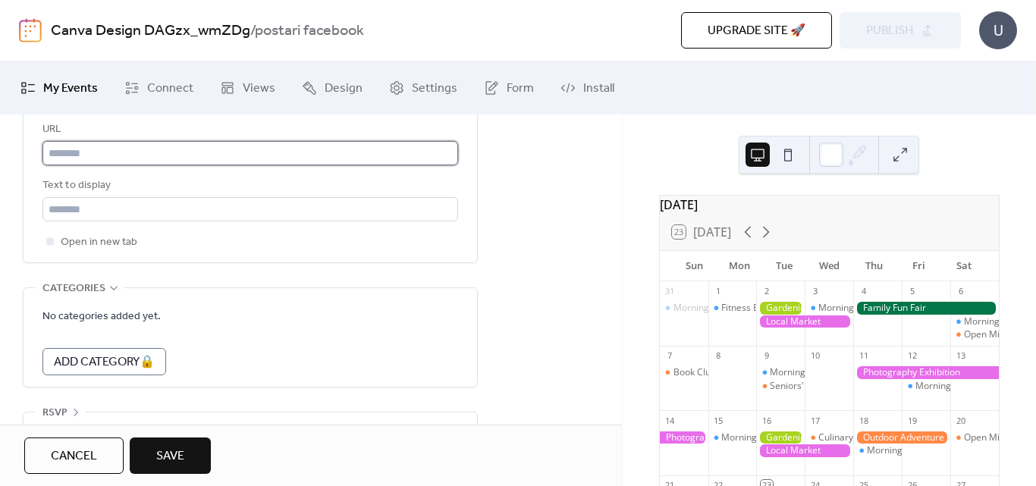
click at [121, 159] on input "text" at bounding box center [250, 153] width 416 height 24
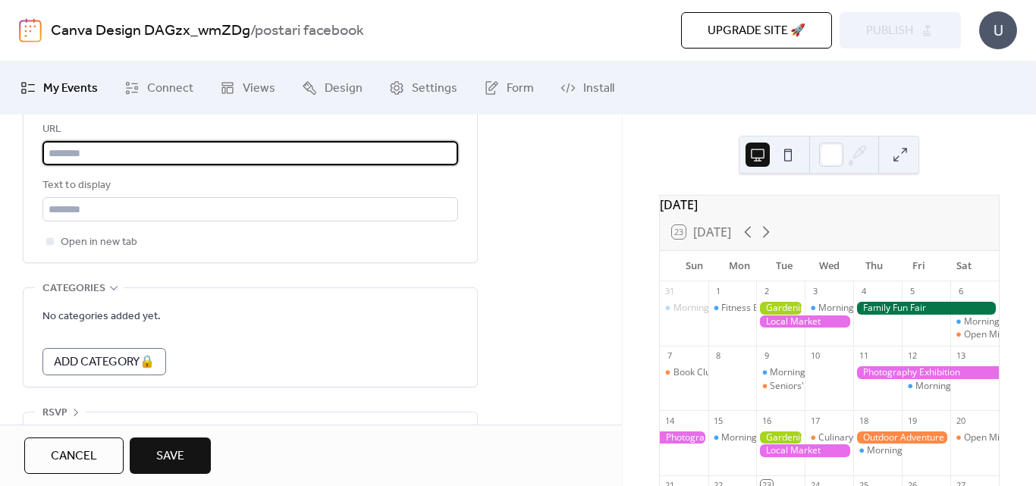
click at [121, 159] on input "text" at bounding box center [250, 153] width 416 height 24
paste input "**********"
type input "**********"
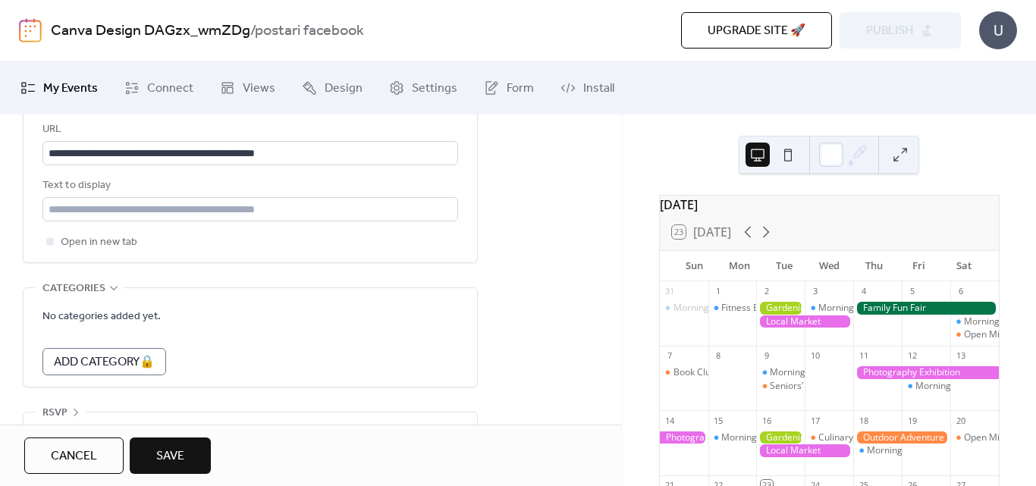
click at [186, 454] on button "Save" at bounding box center [170, 456] width 81 height 36
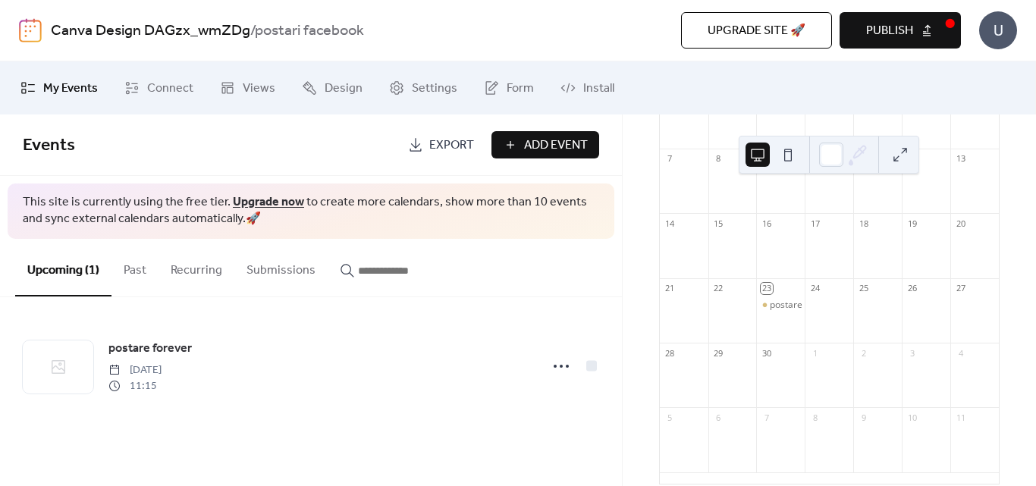
scroll to position [201, 0]
click at [927, 43] on button "Publish" at bounding box center [900, 30] width 121 height 36
click at [279, 203] on link "Upgrade now" at bounding box center [268, 202] width 71 height 24
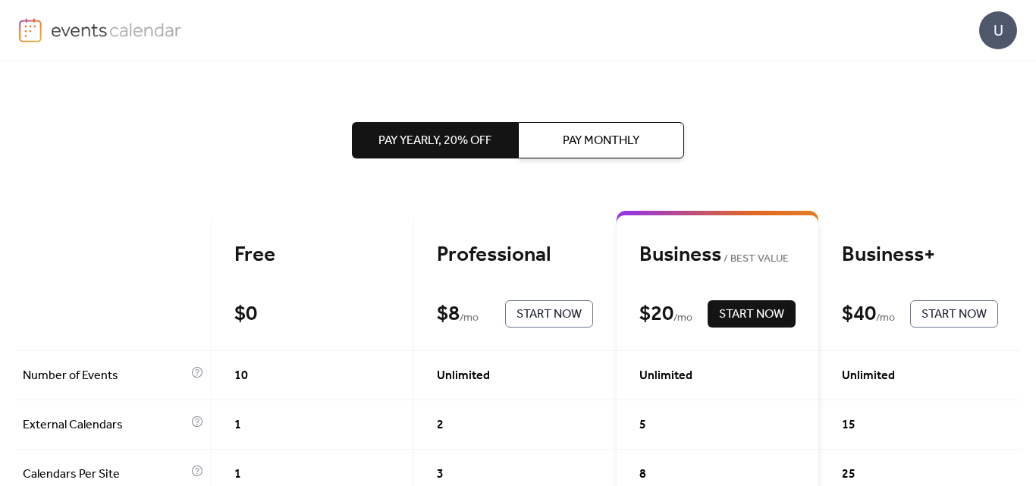
click at [309, 286] on div "Free $ 0 Start Now" at bounding box center [313, 285] width 203 height 132
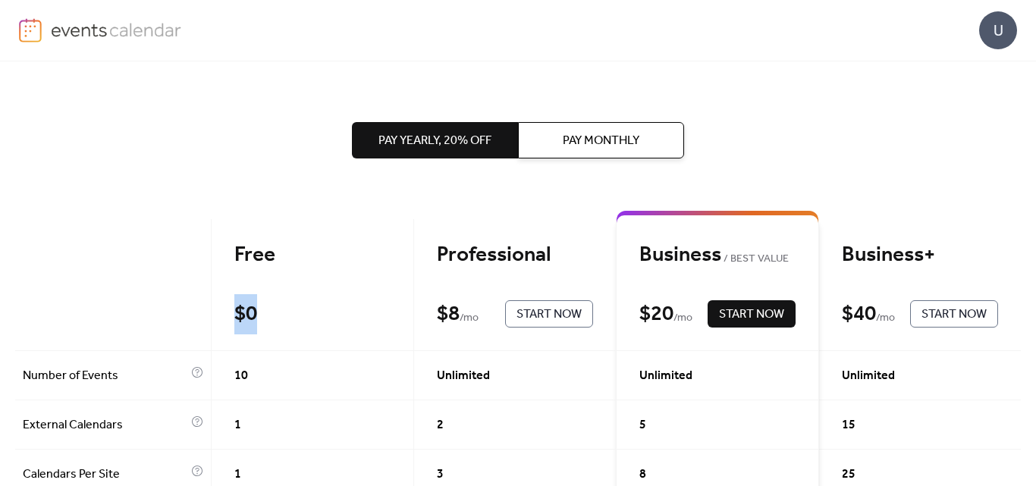
click at [309, 286] on div "Free $ 0 Start Now" at bounding box center [313, 285] width 203 height 132
click at [447, 144] on span "Pay Yearly, 20% off" at bounding box center [434, 141] width 113 height 18
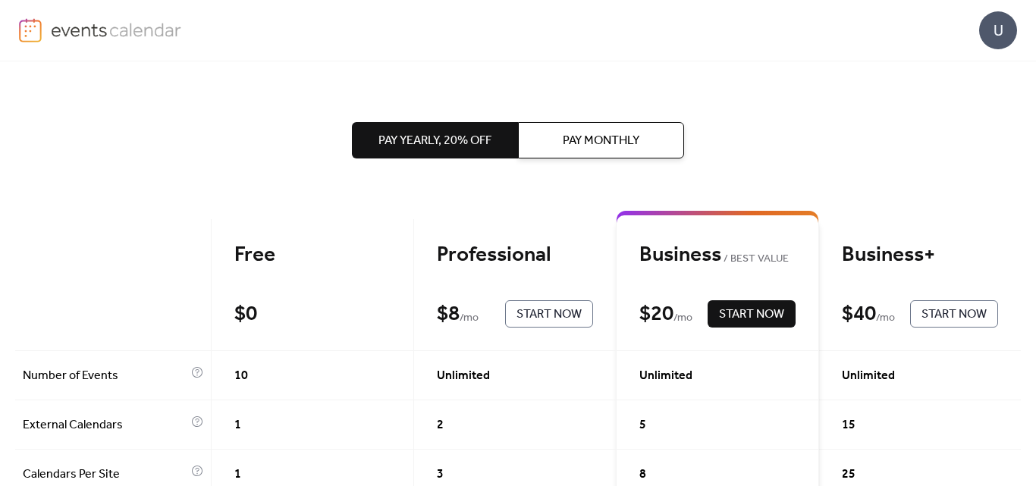
click at [456, 137] on span "Pay Yearly, 20% off" at bounding box center [434, 141] width 113 height 18
click at [626, 137] on span "Pay Monthly" at bounding box center [601, 141] width 77 height 18
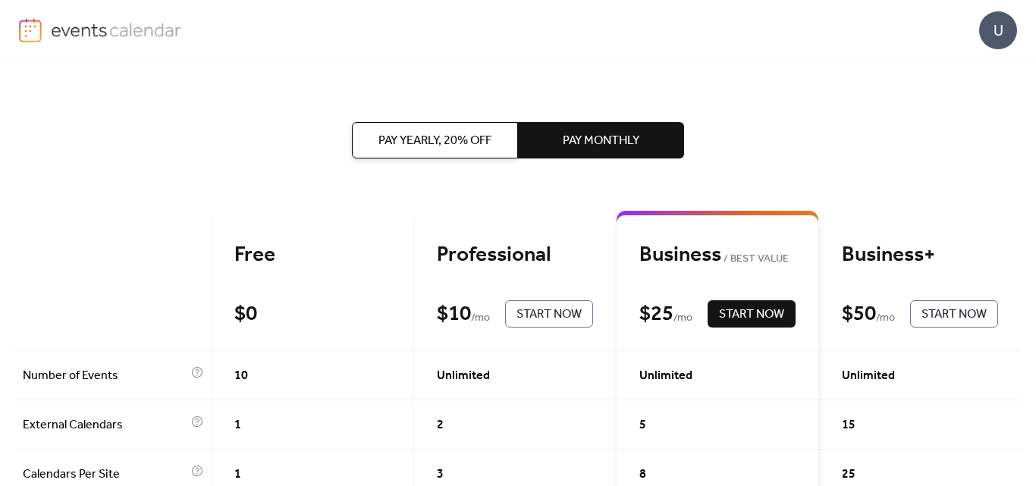
click at [234, 306] on div "$ 0" at bounding box center [245, 314] width 23 height 27
click at [470, 144] on span "Pay Yearly, 20% off" at bounding box center [434, 141] width 113 height 18
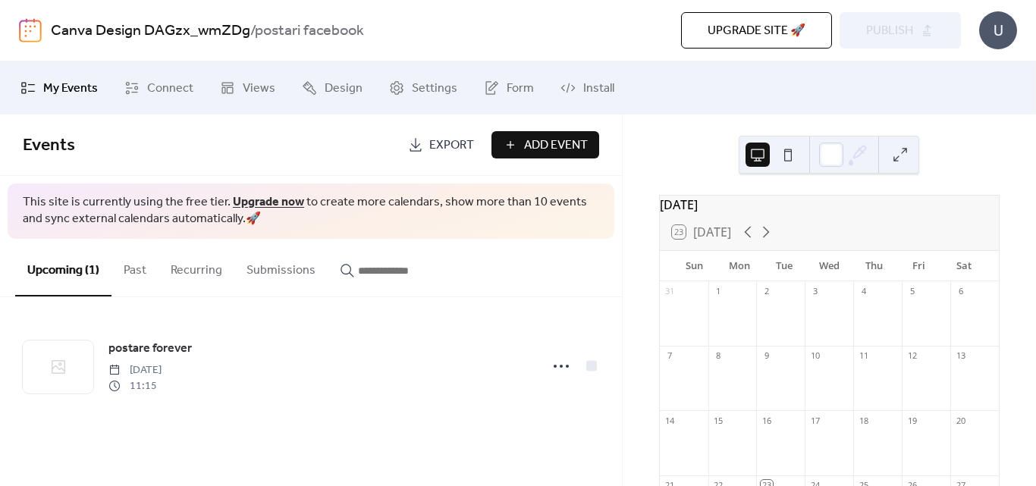
click at [1009, 150] on div "[DATE] 23 [DATE] Sun Mon Tue Wed Thu Fri Sat 31 1 2 3 4 5 6 7 8 9 10 11 12 13 1…" at bounding box center [829, 301] width 413 height 372
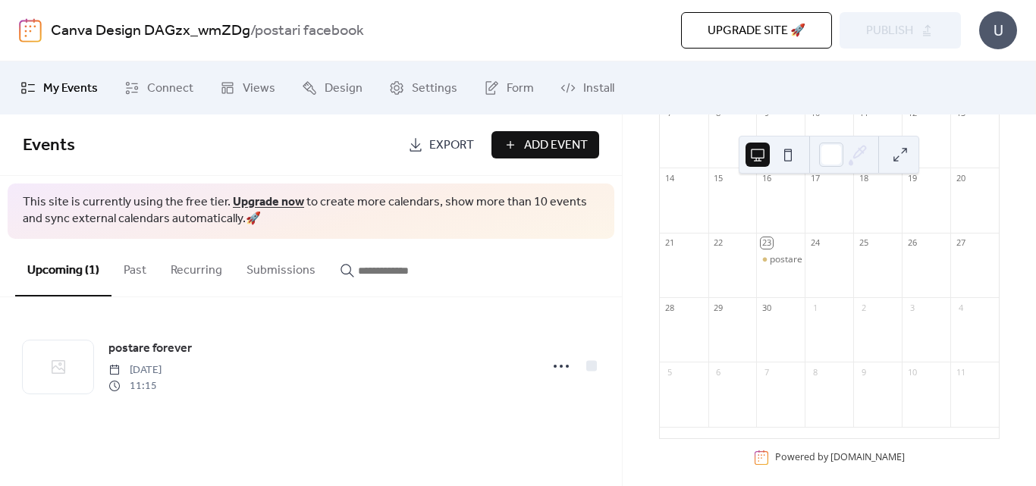
scroll to position [263, 0]
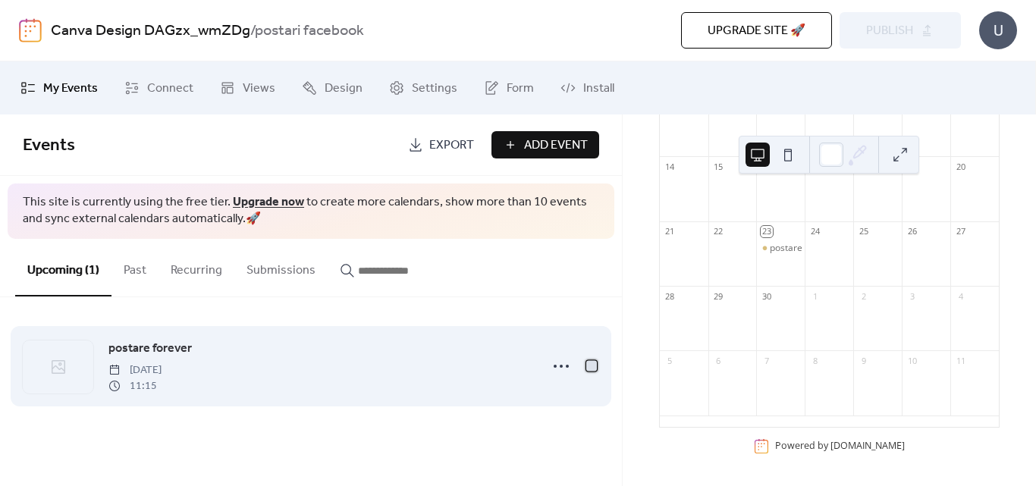
click at [592, 369] on div at bounding box center [591, 365] width 11 height 11
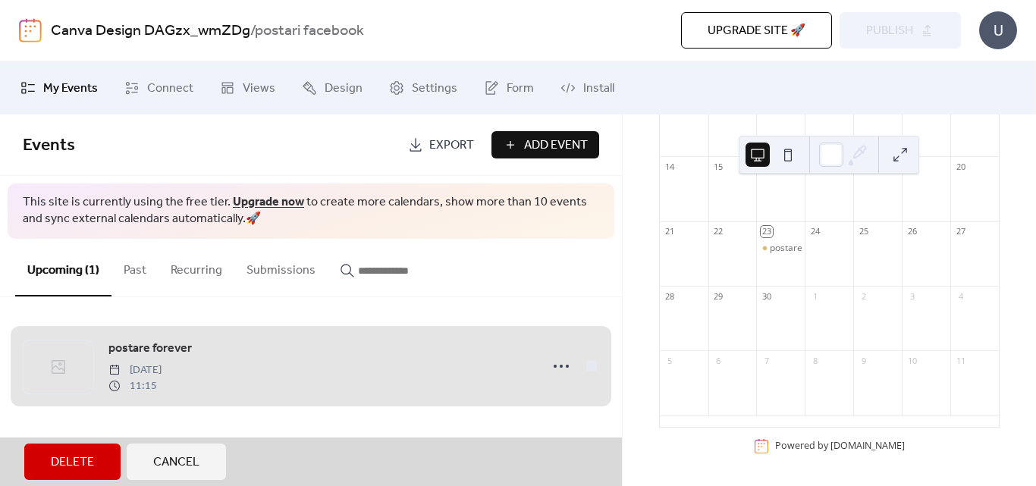
click at [592, 369] on div "postare forever [DATE] 11:15" at bounding box center [311, 366] width 576 height 93
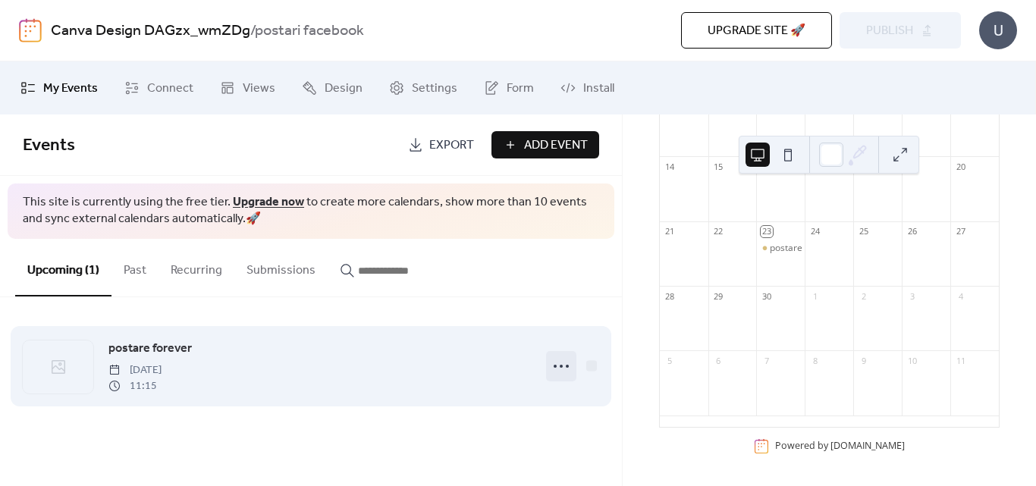
click at [559, 369] on icon at bounding box center [561, 366] width 24 height 24
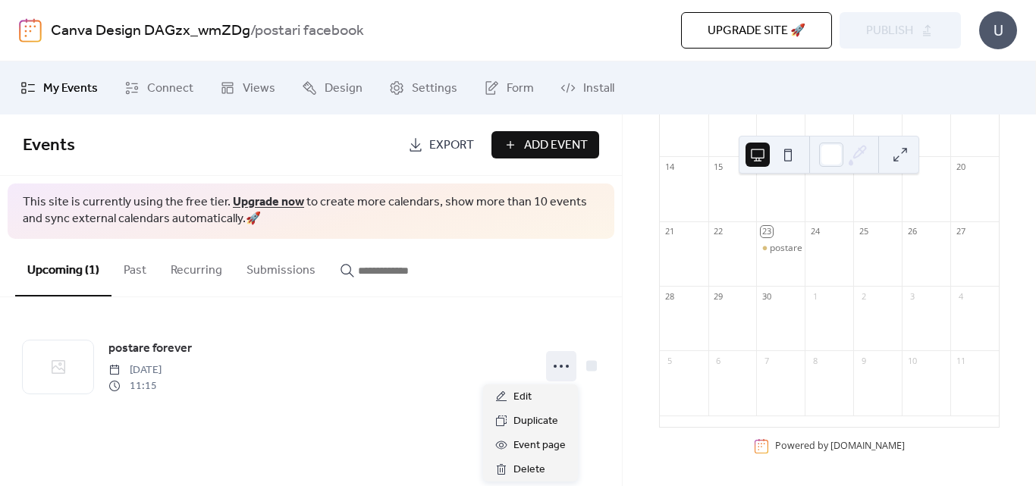
click at [631, 448] on div "[DATE] 23 [DATE] Sun Mon Tue Wed Thu Fri Sat 31 1 2 3 4 5 6 7 8 9 10 11 12 13 1…" at bounding box center [829, 301] width 413 height 372
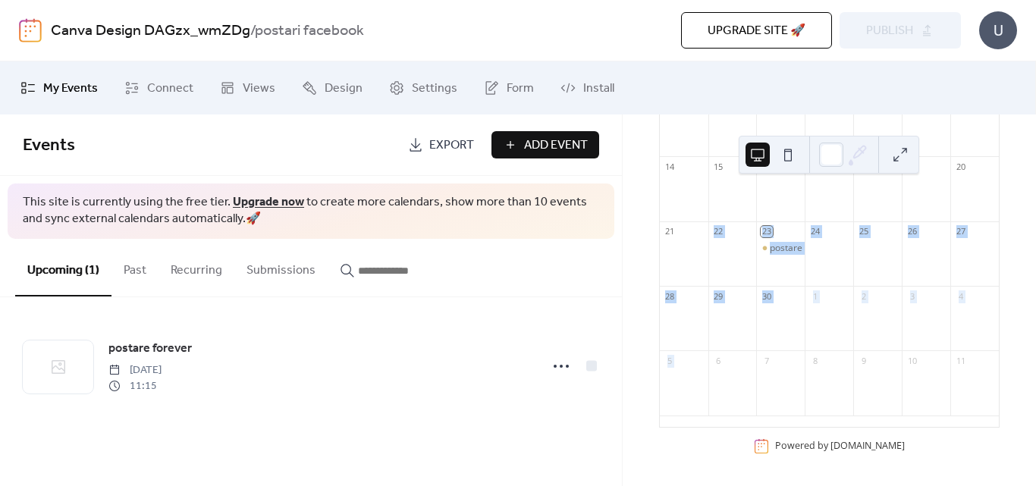
drag, startPoint x: 627, startPoint y: 267, endPoint x: 624, endPoint y: 428, distance: 160.8
click at [624, 428] on div "[DATE] 23 [DATE] Sun Mon Tue Wed Thu Fri Sat 31 1 2 3 4 5 6 7 8 9 10 11 12 13 1…" at bounding box center [829, 301] width 413 height 372
click at [638, 328] on div "[DATE] 23 [DATE] Sun Mon Tue Wed Thu Fri Sat 31 1 2 3 4 5 6 7 8 9 10 11 12 13 1…" at bounding box center [829, 301] width 413 height 372
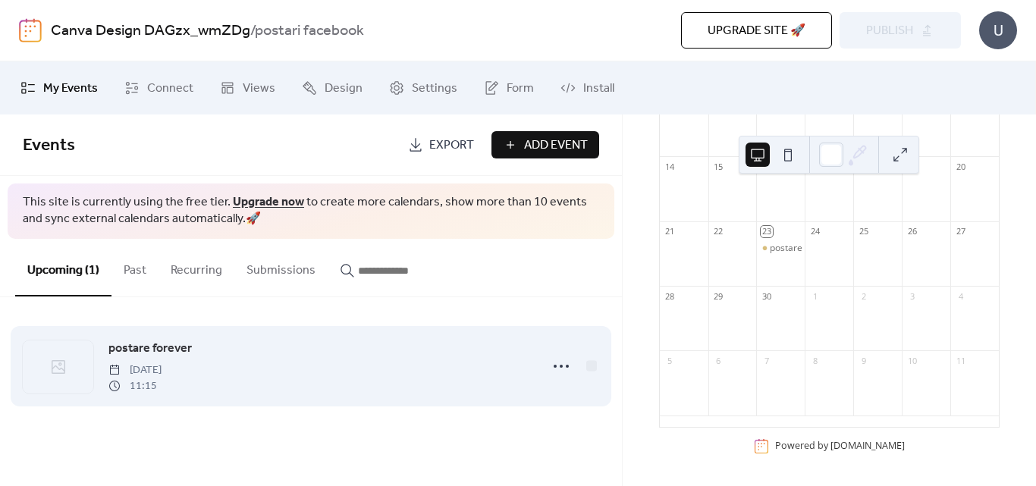
click at [74, 372] on div at bounding box center [58, 367] width 71 height 53
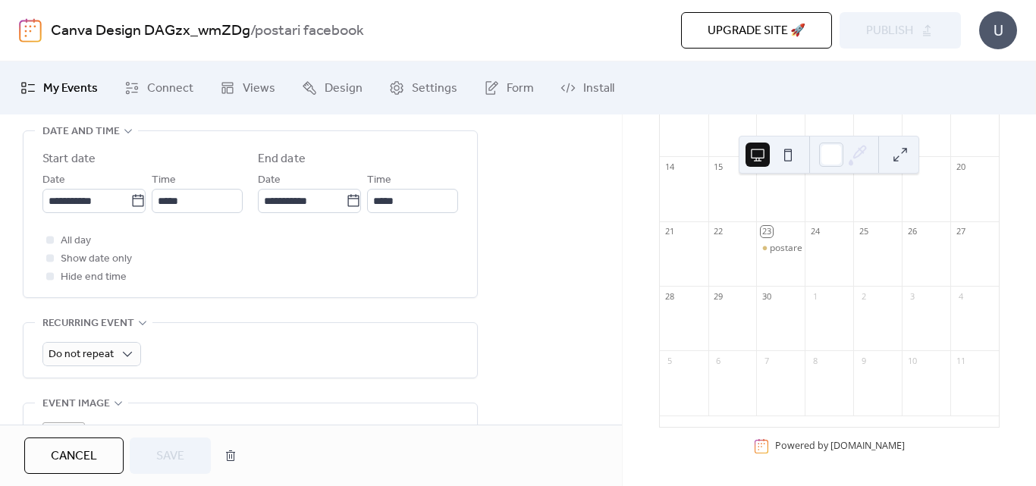
scroll to position [485, 0]
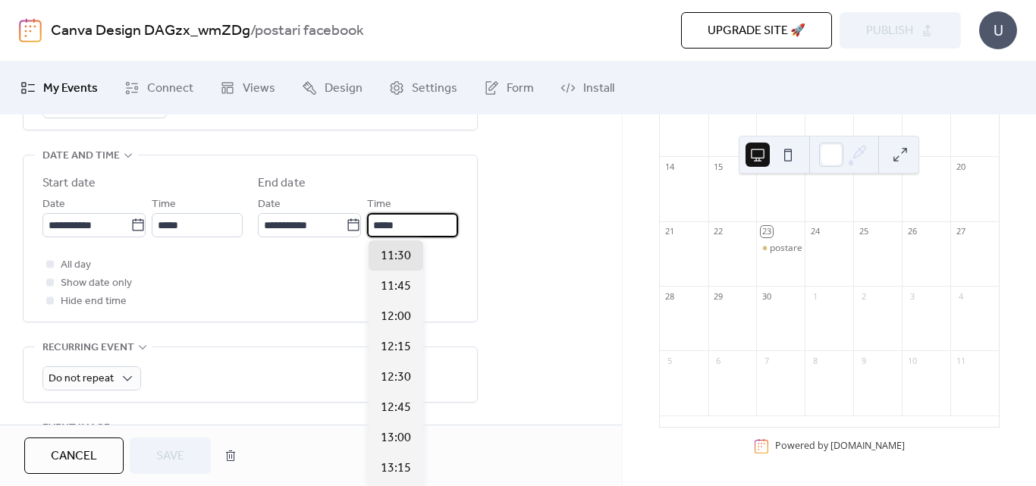
click at [410, 219] on input "*****" at bounding box center [412, 225] width 91 height 24
click at [412, 221] on input "*****" at bounding box center [412, 225] width 91 height 24
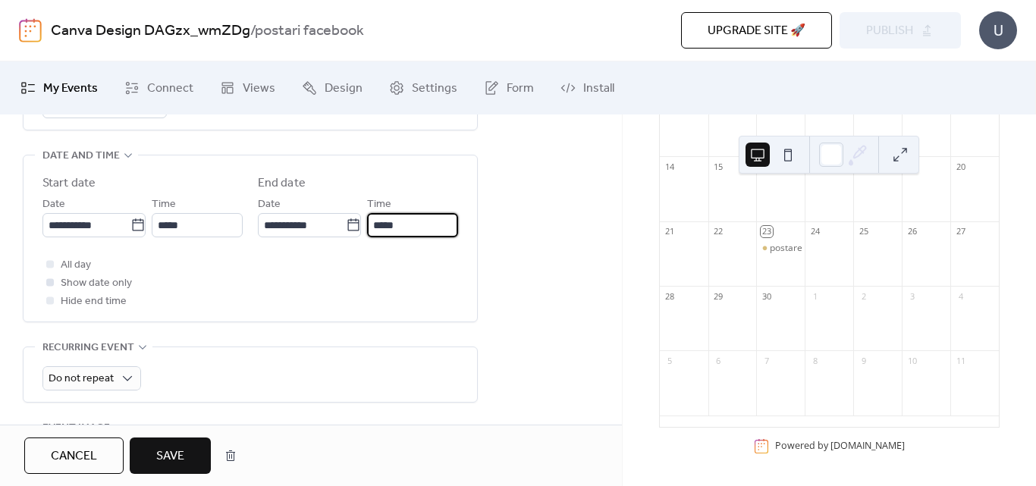
type input "*****"
click at [53, 284] on div at bounding box center [50, 282] width 8 height 8
click at [226, 226] on div "*****" at bounding box center [197, 225] width 91 height 24
click at [60, 265] on label "All day" at bounding box center [66, 265] width 49 height 18
click at [50, 261] on div at bounding box center [50, 264] width 8 height 8
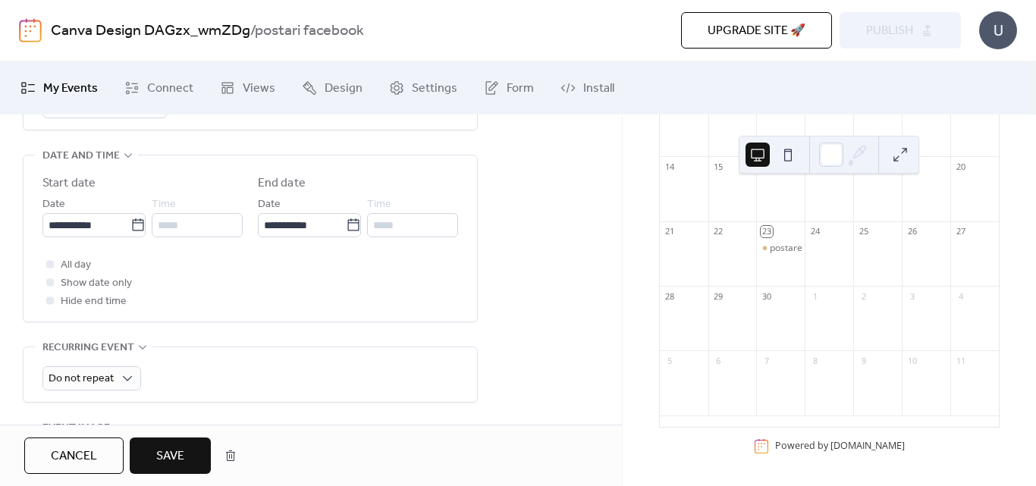
click at [49, 303] on div at bounding box center [50, 301] width 8 height 8
click at [52, 277] on div at bounding box center [49, 282] width 15 height 15
click at [90, 455] on span "Cancel" at bounding box center [74, 457] width 46 height 18
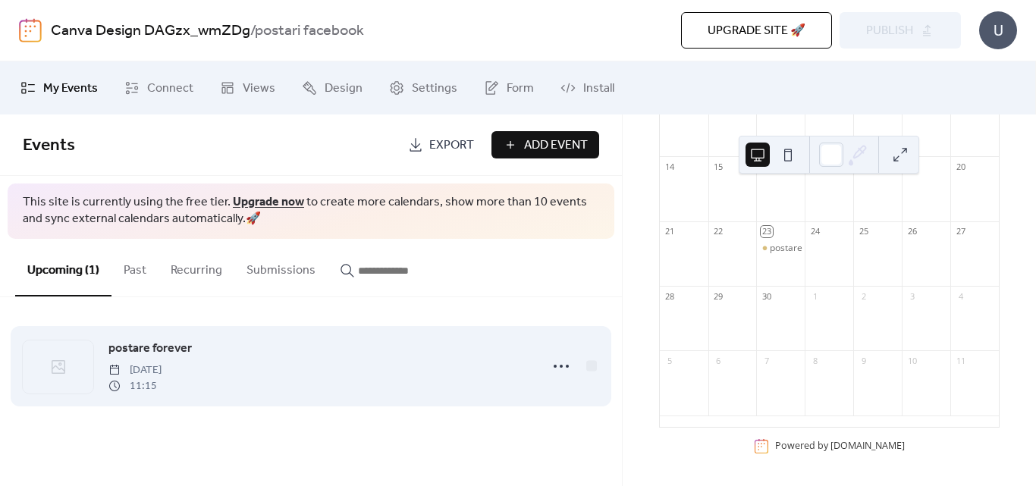
click at [153, 366] on span "[DATE]" at bounding box center [134, 371] width 53 height 16
click at [47, 366] on div at bounding box center [58, 367] width 71 height 53
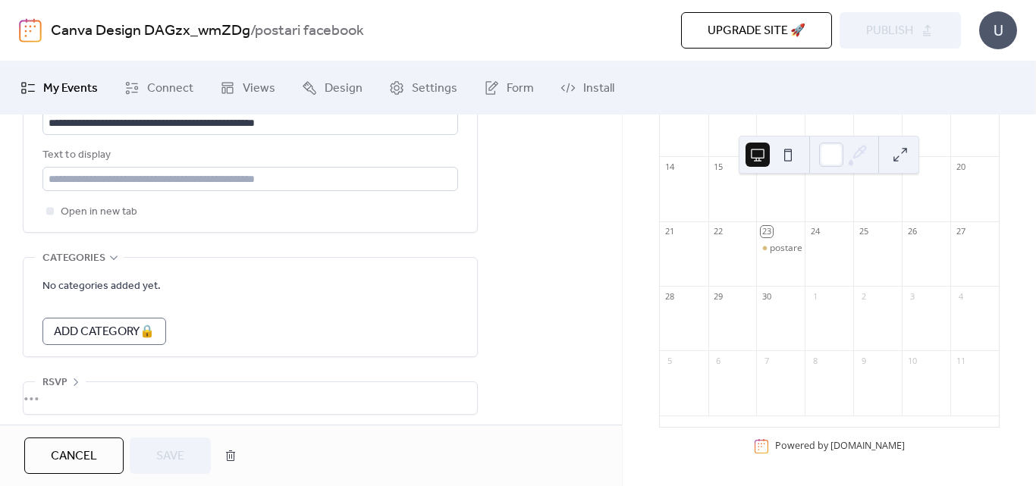
scroll to position [947, 0]
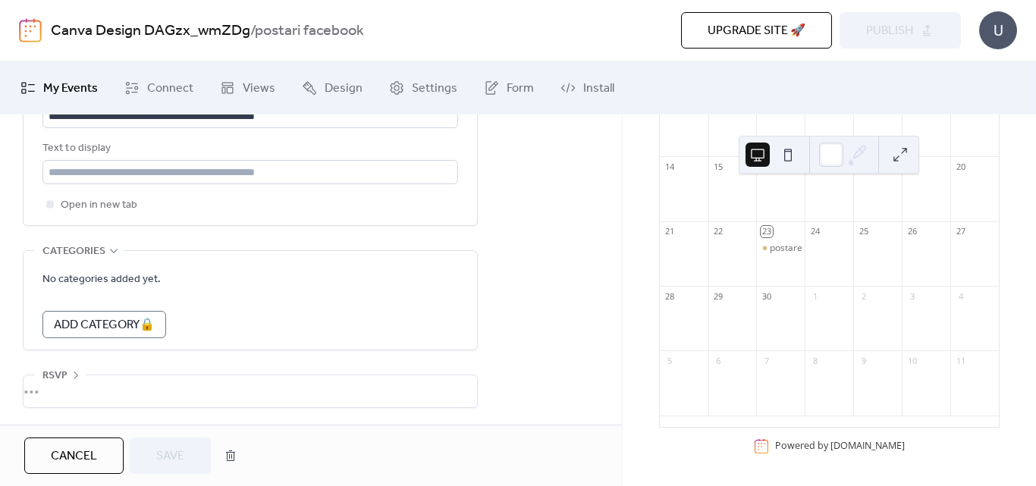
click at [73, 384] on div "•••" at bounding box center [251, 391] width 454 height 32
click at [627, 296] on div "[DATE] 23 [DATE] Sun Mon Tue Wed Thu Fri Sat 31 1 2 3 4 5 6 7 8 9 10 11 12 13 1…" at bounding box center [829, 301] width 413 height 372
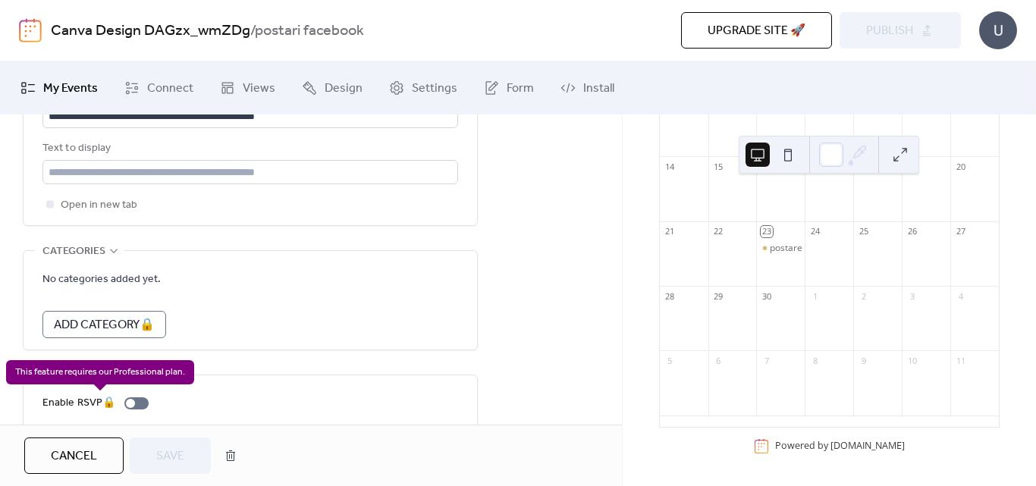
click at [140, 404] on div "Enable RSVP 🔒" at bounding box center [98, 403] width 112 height 18
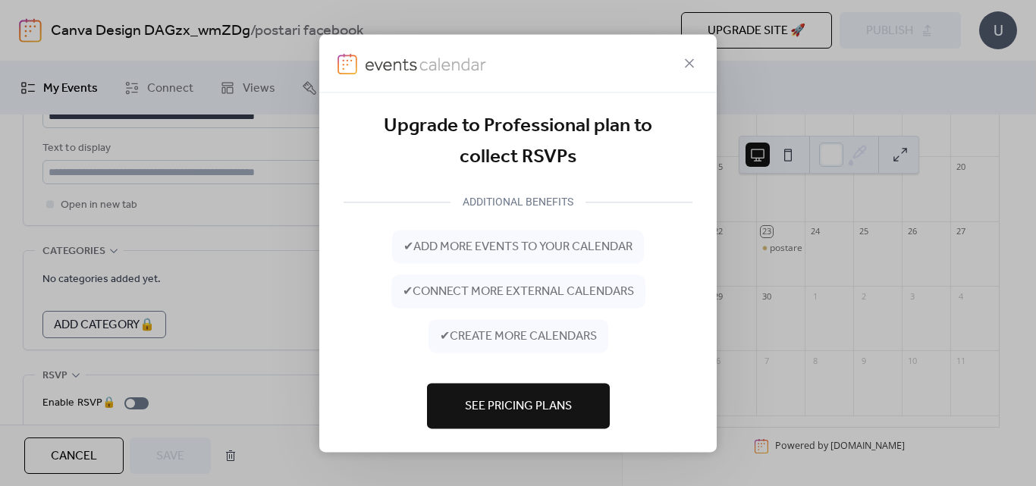
click at [517, 416] on span "See Pricing Plans" at bounding box center [518, 406] width 107 height 18
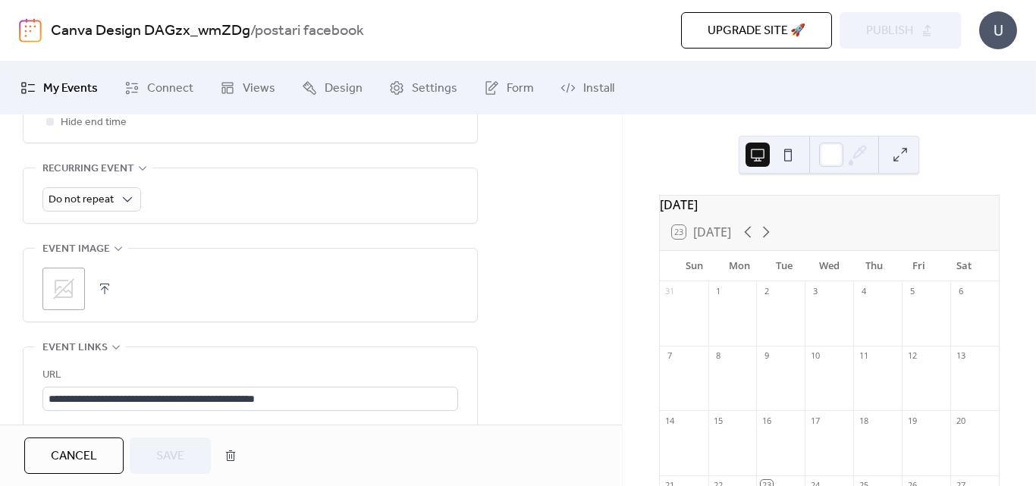
scroll to position [637, 0]
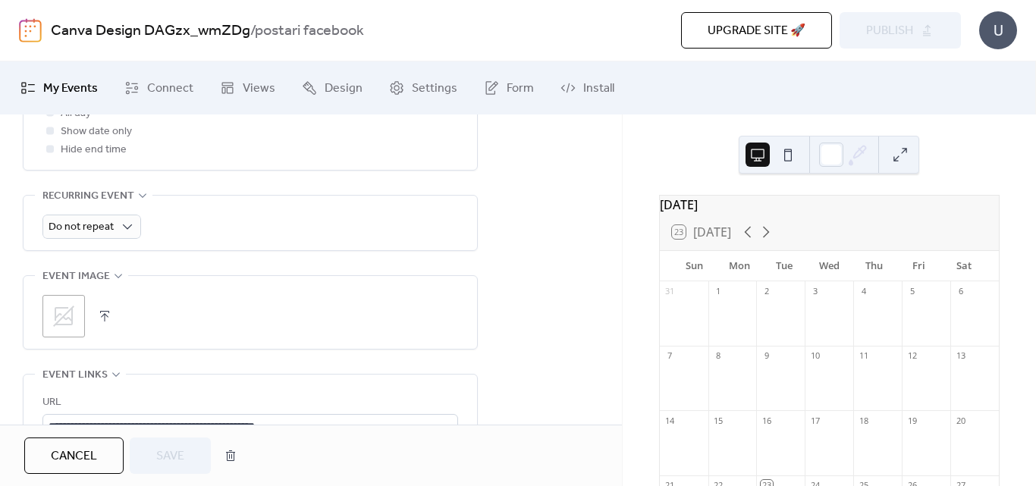
click at [107, 317] on button "button" at bounding box center [104, 316] width 21 height 21
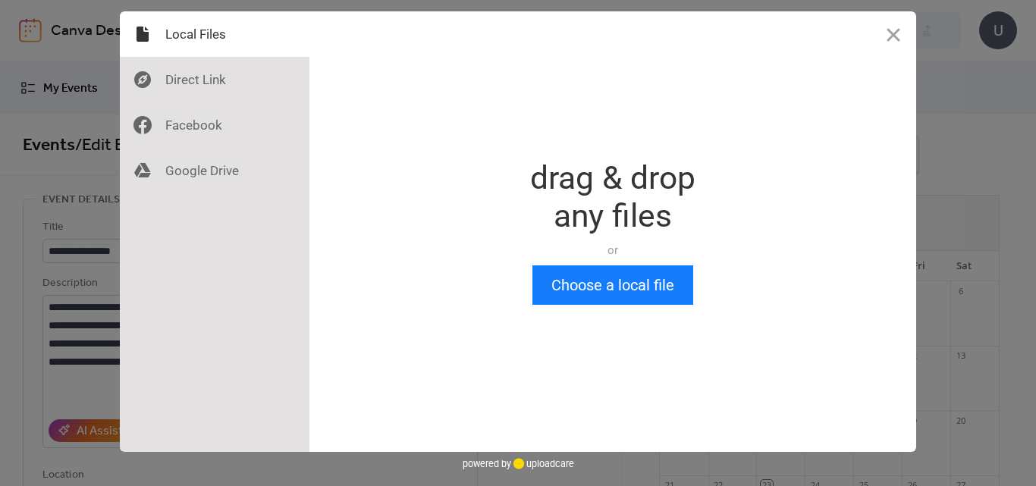
scroll to position [0, 0]
click at [630, 300] on button "Choose a local file" at bounding box center [612, 284] width 161 height 39
click at [612, 284] on button "Choose a local file" at bounding box center [612, 284] width 161 height 39
click at [890, 33] on button "Close" at bounding box center [894, 34] width 46 height 46
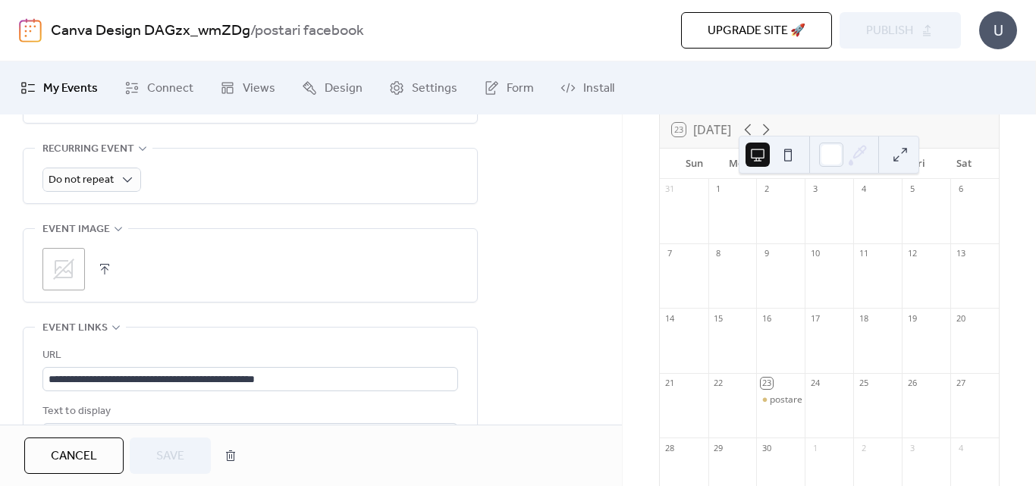
scroll to position [126, 0]
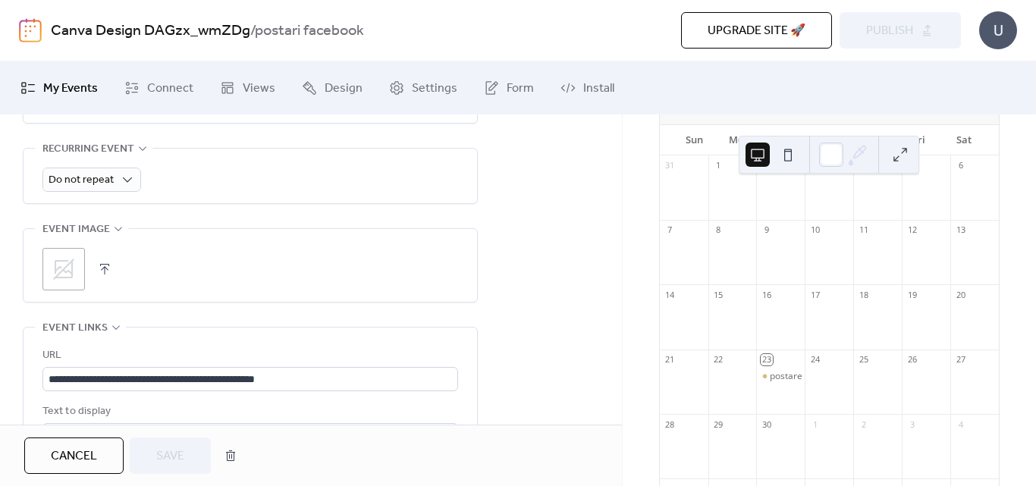
click at [570, 282] on div "**********" at bounding box center [311, 128] width 622 height 1227
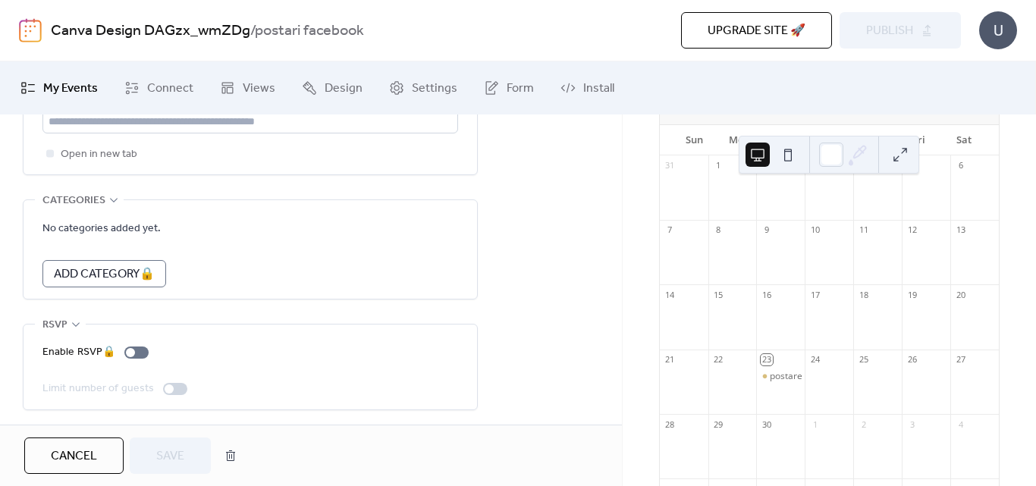
scroll to position [1000, 0]
click at [174, 459] on div "Cancel Save" at bounding box center [134, 456] width 220 height 36
click at [375, 432] on div "Cancel Save" at bounding box center [311, 455] width 622 height 61
click at [174, 386] on div at bounding box center [175, 387] width 24 height 12
click at [86, 456] on span "Cancel" at bounding box center [74, 457] width 46 height 18
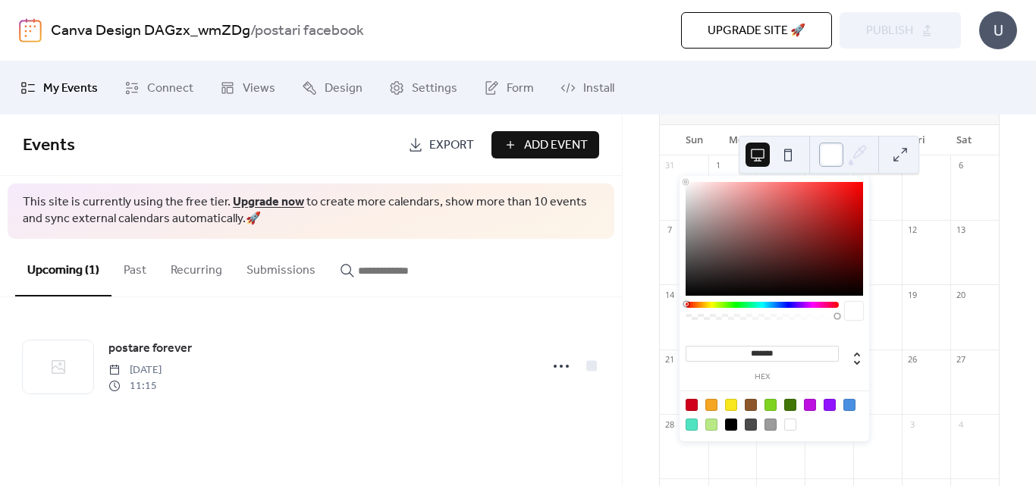
click at [837, 152] on div at bounding box center [831, 155] width 24 height 24
click at [639, 278] on div "[DATE] 23 [DATE] Sun Mon Tue Wed Thu Fri Sat 31 1 2 3 4 5 6 7 8 9 10 11 12 13 1…" at bounding box center [829, 301] width 413 height 372
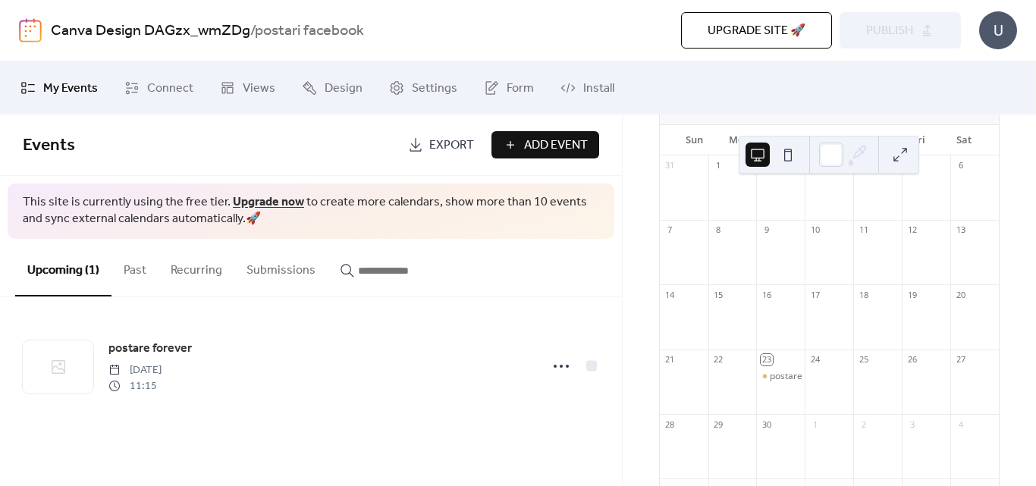
click at [440, 144] on span "Export" at bounding box center [451, 146] width 45 height 18
click at [548, 153] on span "Add Event" at bounding box center [556, 146] width 64 height 18
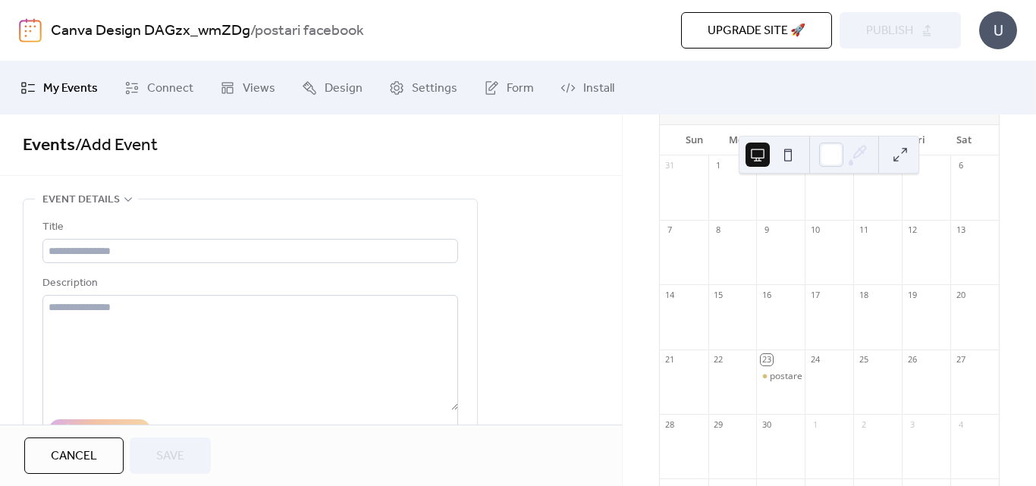
click at [60, 458] on span "Cancel" at bounding box center [74, 457] width 46 height 18
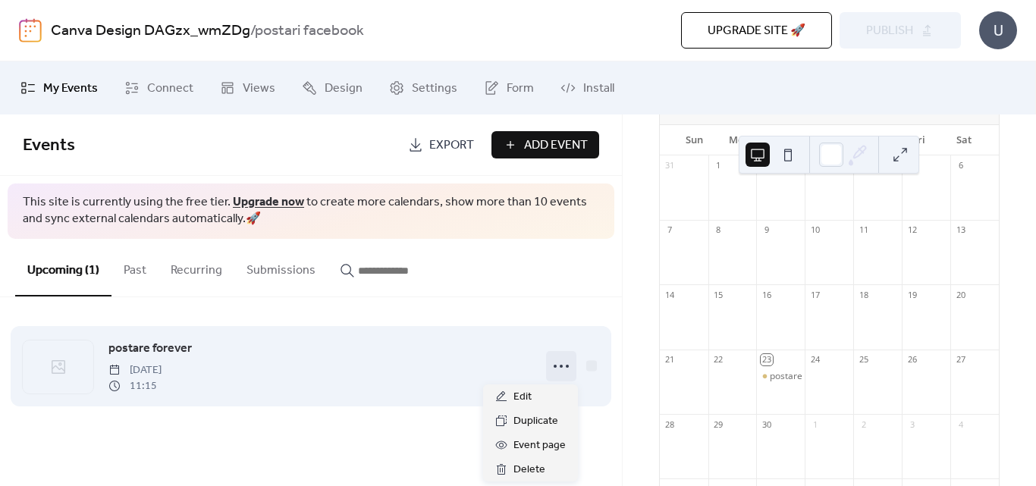
click at [563, 370] on icon at bounding box center [561, 366] width 24 height 24
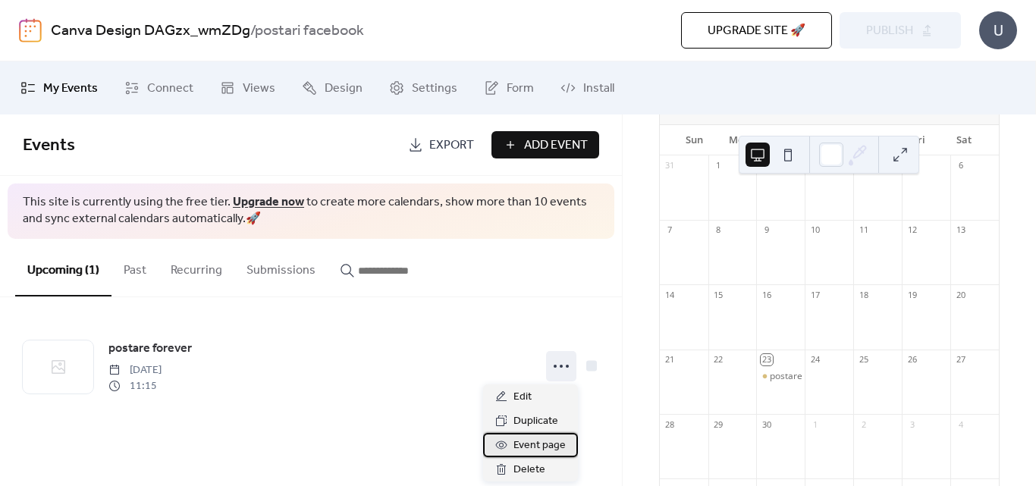
click at [532, 444] on span "Event page" at bounding box center [540, 446] width 52 height 18
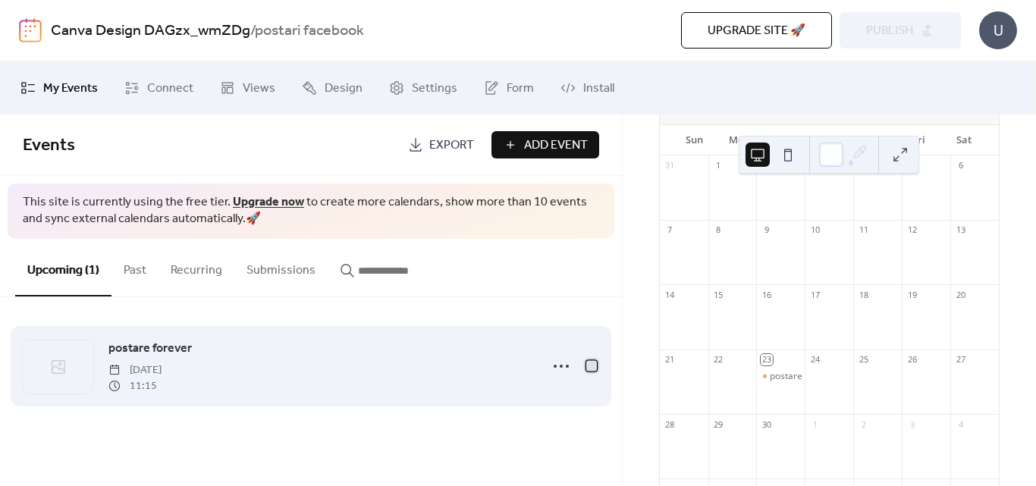
click at [592, 368] on div at bounding box center [591, 365] width 11 height 11
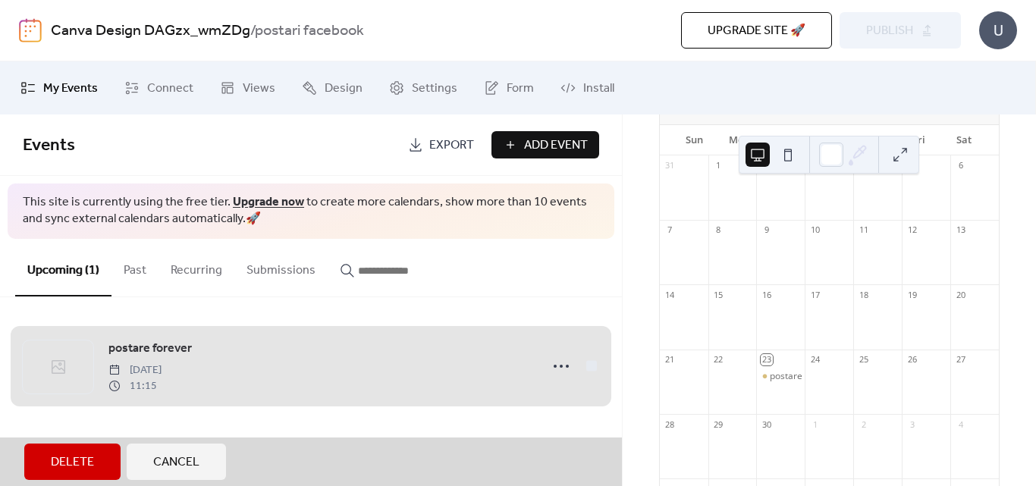
click at [80, 461] on span "Delete" at bounding box center [72, 463] width 43 height 18
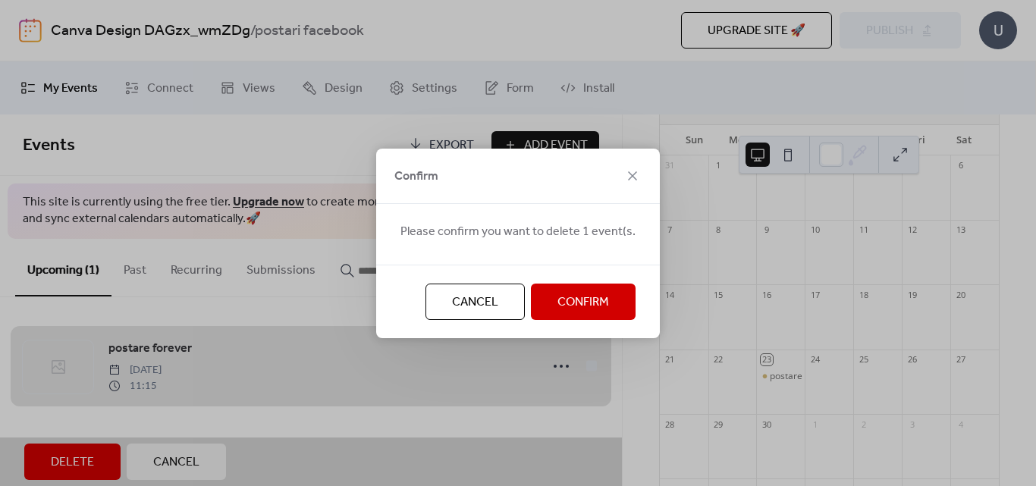
click at [563, 309] on span "Confirm" at bounding box center [584, 303] width 52 height 18
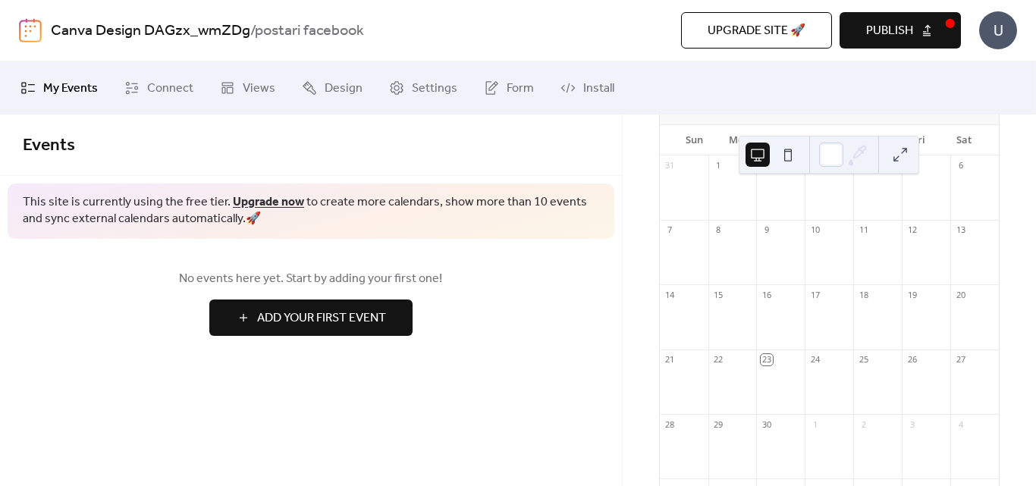
click at [772, 366] on div "23" at bounding box center [766, 359] width 11 height 11
click at [931, 30] on button "Publish" at bounding box center [900, 30] width 121 height 36
